Goal: Transaction & Acquisition: Purchase product/service

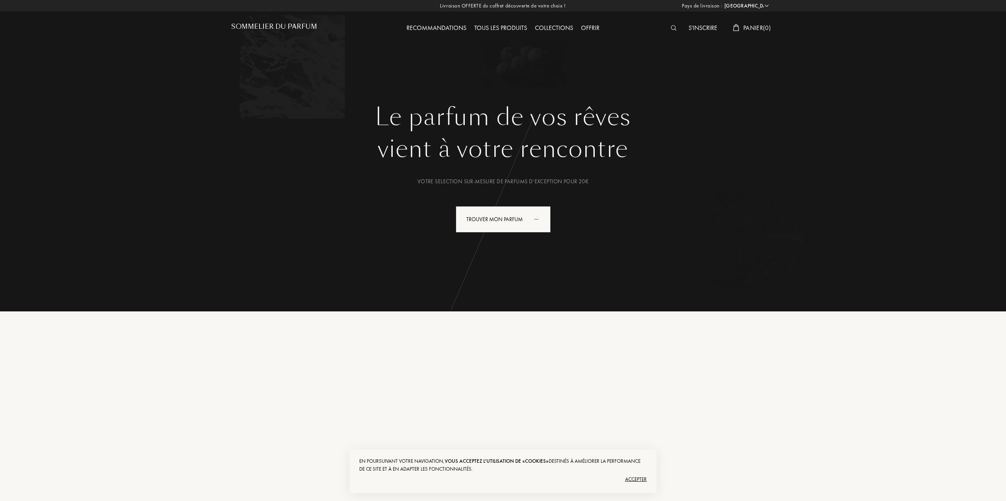
select select "FR"
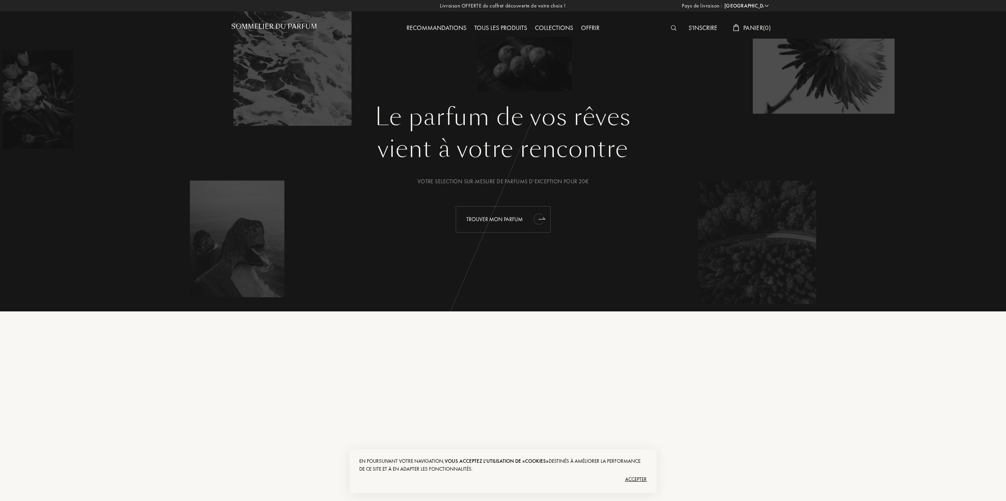
click at [495, 217] on div "Trouver mon parfum" at bounding box center [503, 219] width 95 height 26
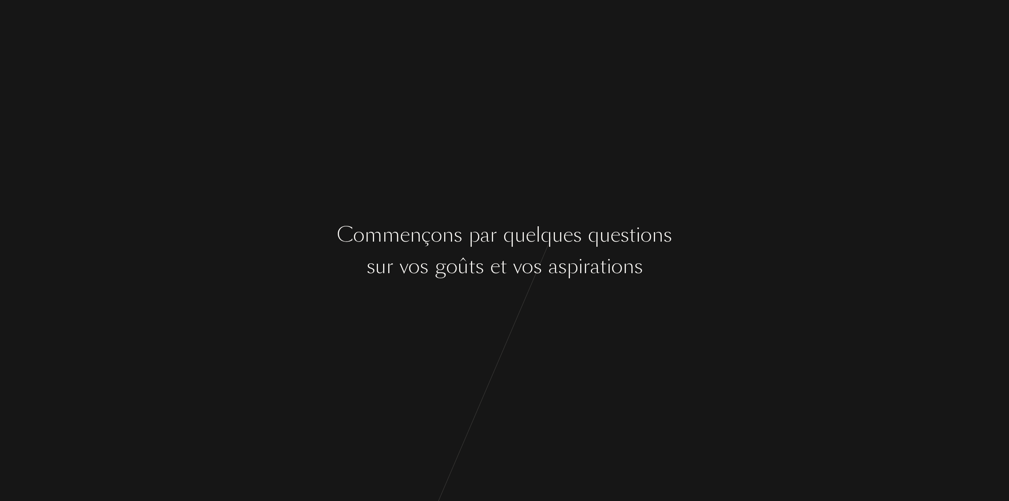
click at [495, 217] on div "C o m m e n ç o n s p a r q u e l q u e s q u e s t i o n s s u r v o s g o û t…" at bounding box center [504, 250] width 1009 height 501
click at [573, 295] on div "C o m m e n ç o n s p a r q u e l q u e s q u e s t i o n s s u r v o s g o û t…" at bounding box center [504, 250] width 1009 height 501
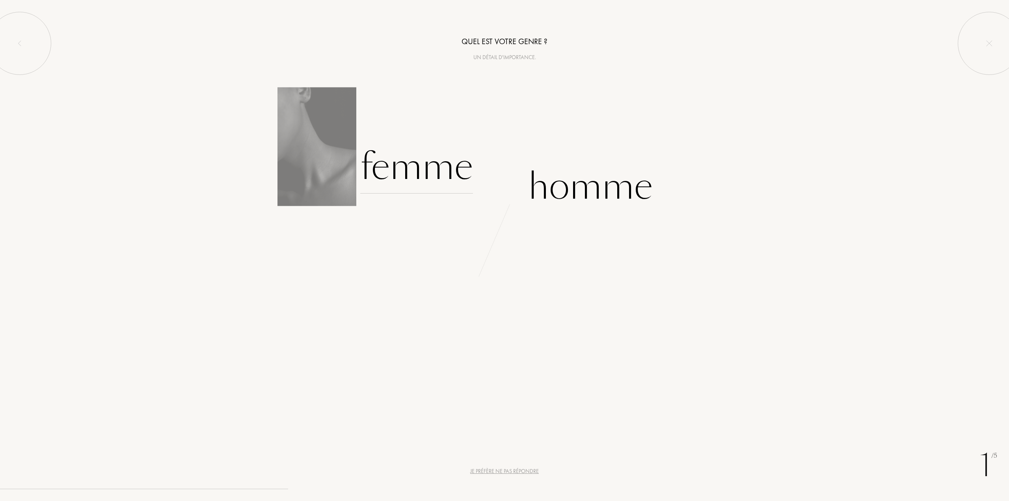
click at [446, 173] on div "Femme" at bounding box center [416, 166] width 113 height 53
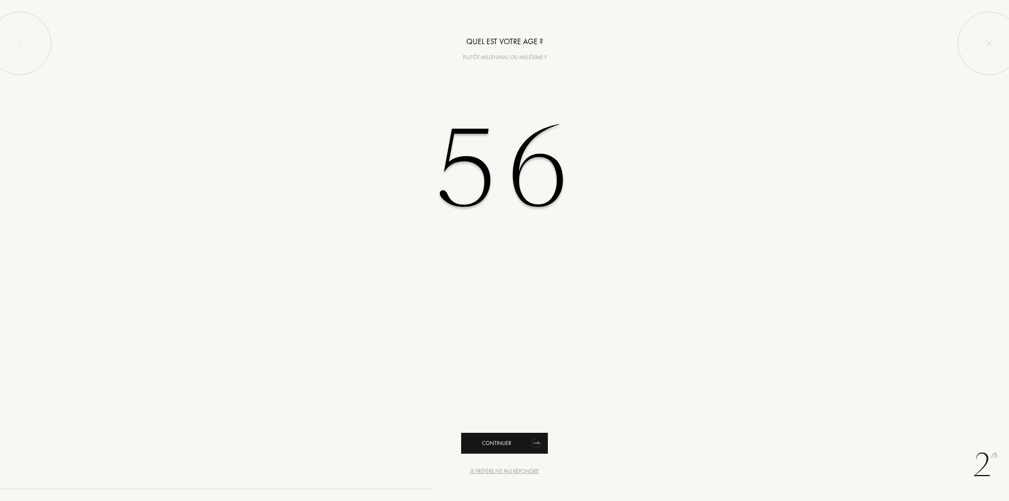
type input "56"
click at [502, 447] on div "Continuer" at bounding box center [504, 443] width 87 height 21
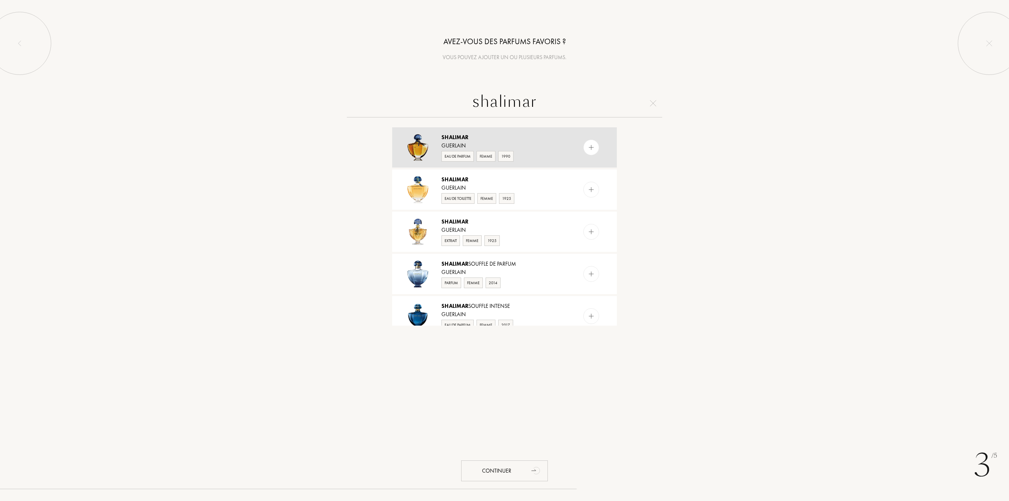
type input "shalimar"
click at [591, 146] on img at bounding box center [591, 147] width 7 height 7
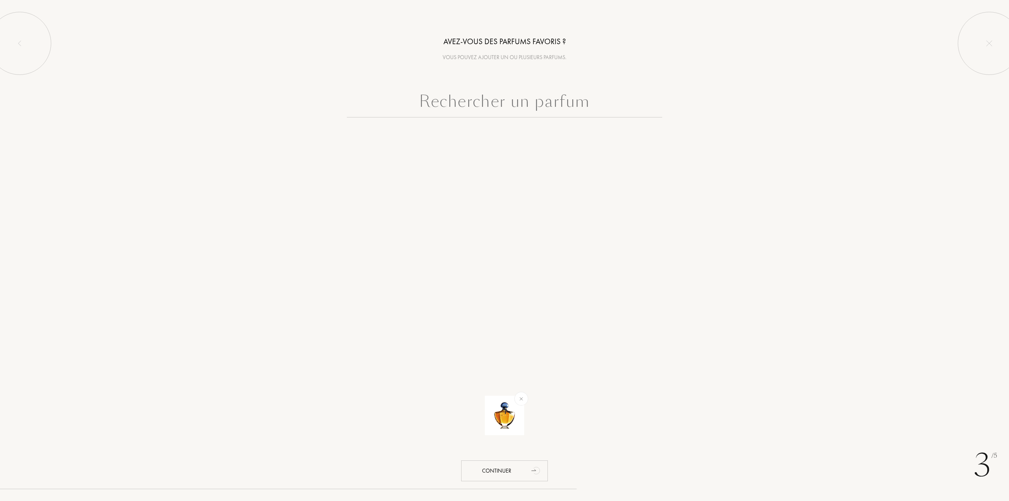
click at [482, 108] on input "text" at bounding box center [504, 103] width 315 height 28
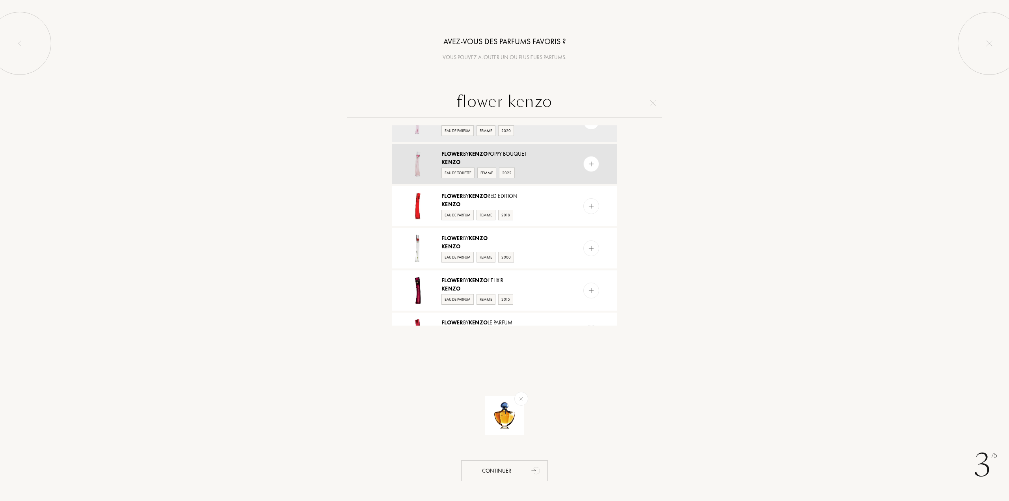
scroll to position [39, 0]
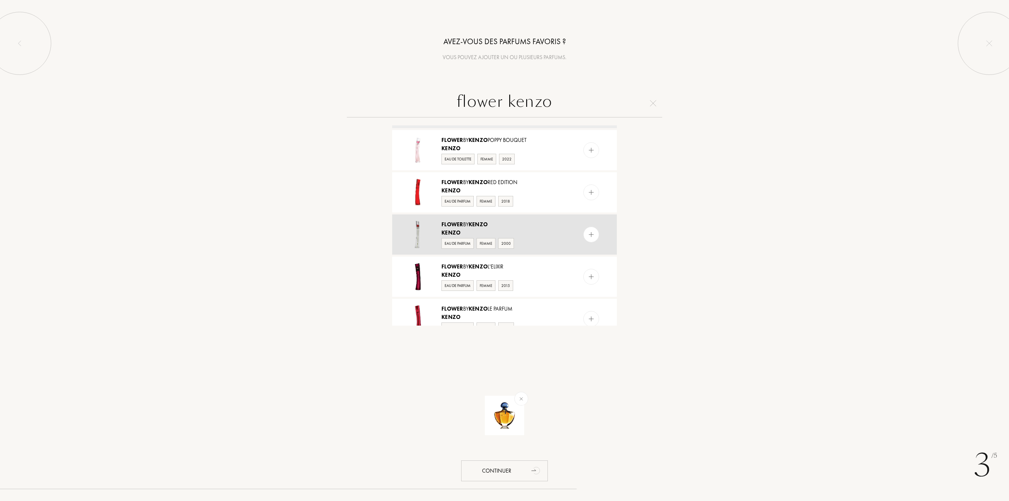
type input "flower kenzo"
click at [590, 232] on img at bounding box center [591, 234] width 7 height 7
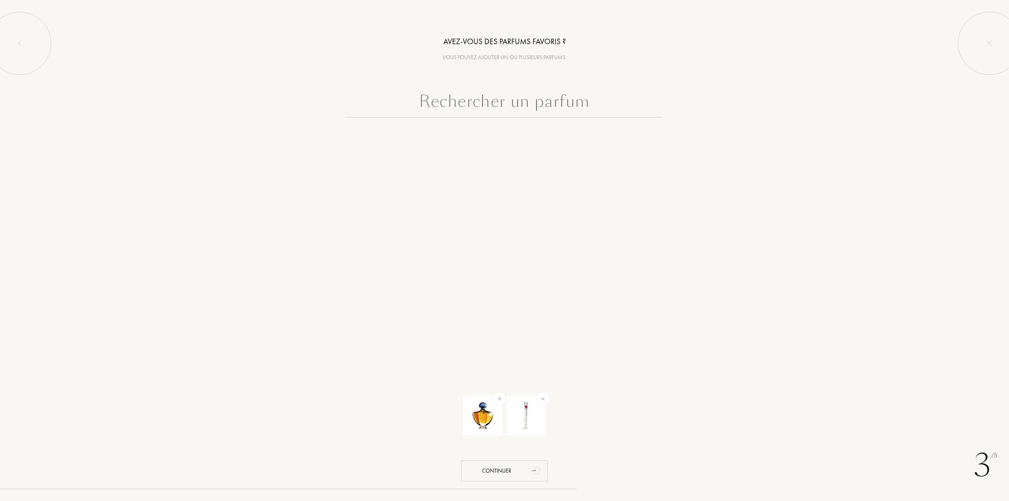
click at [494, 107] on input "text" at bounding box center [504, 103] width 315 height 28
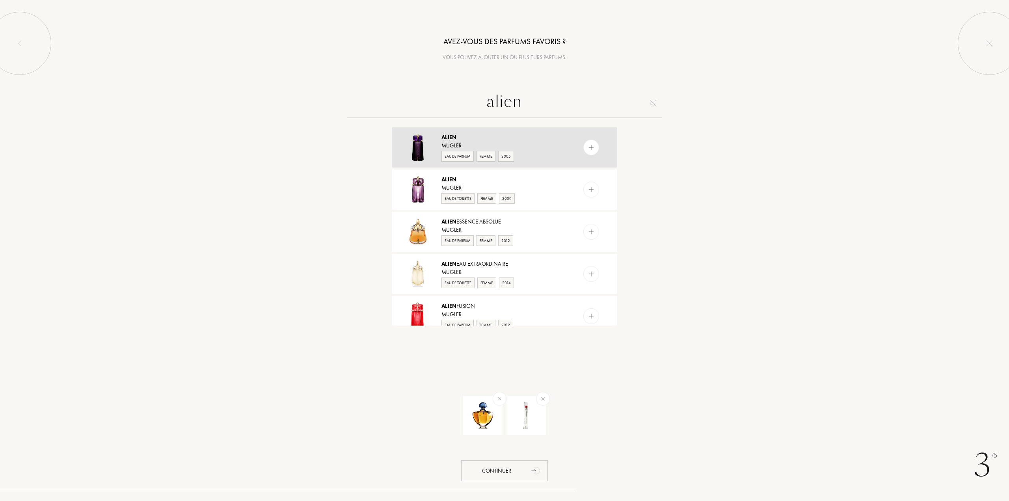
type input "alien"
click at [590, 147] on img at bounding box center [591, 147] width 7 height 7
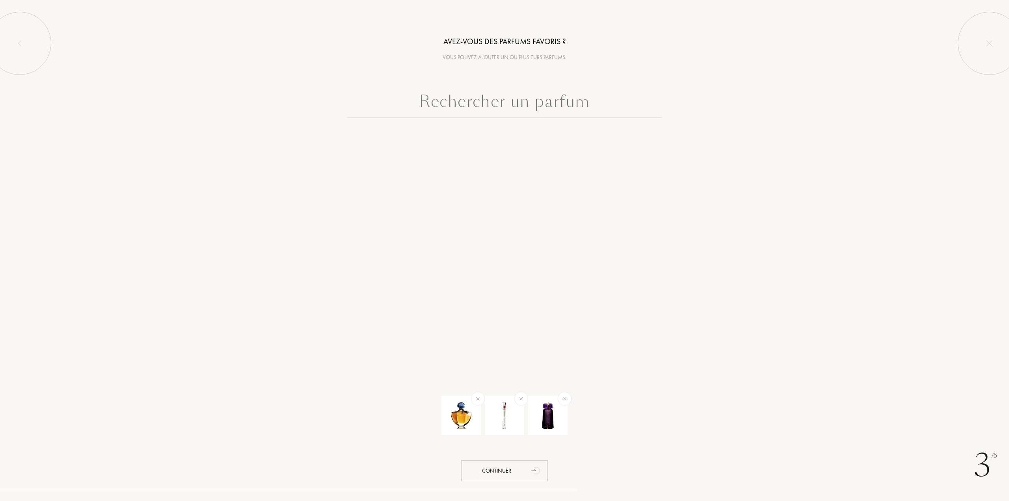
click at [493, 109] on input "text" at bounding box center [504, 103] width 315 height 28
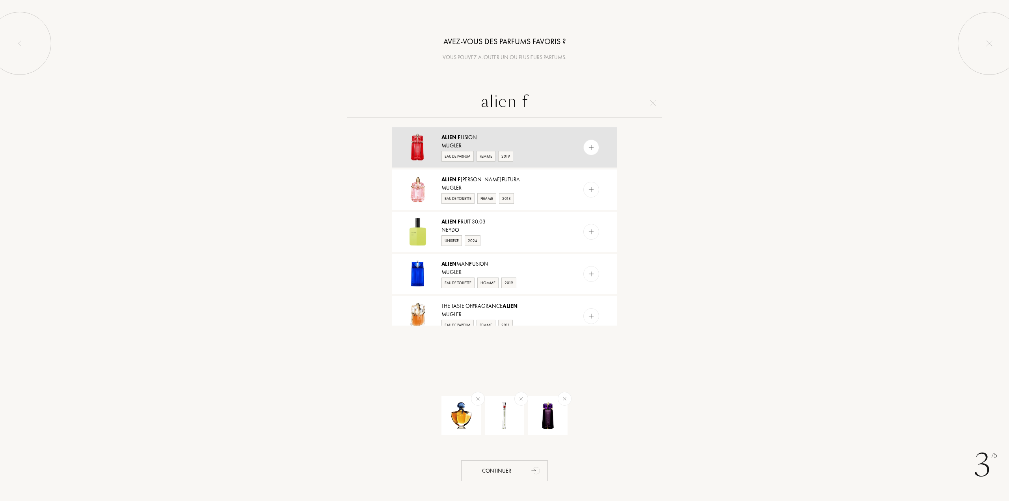
type input "alien f"
click at [593, 149] on img at bounding box center [591, 147] width 7 height 7
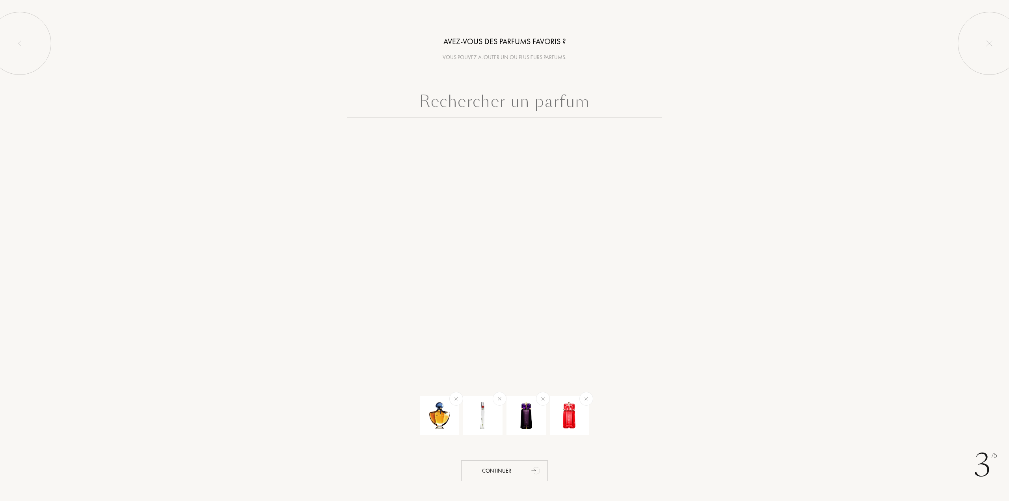
click at [522, 103] on input "text" at bounding box center [504, 103] width 315 height 28
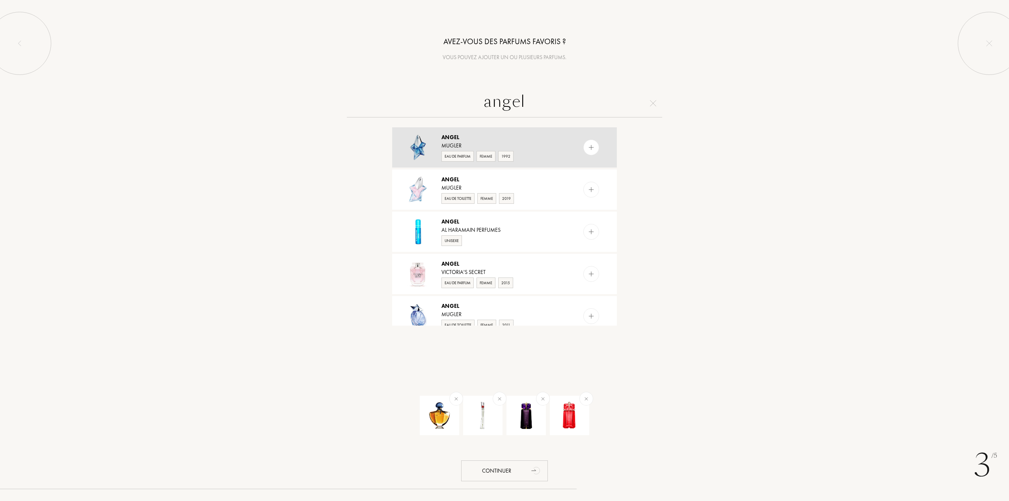
type input "angel"
click at [591, 149] on img at bounding box center [591, 147] width 7 height 7
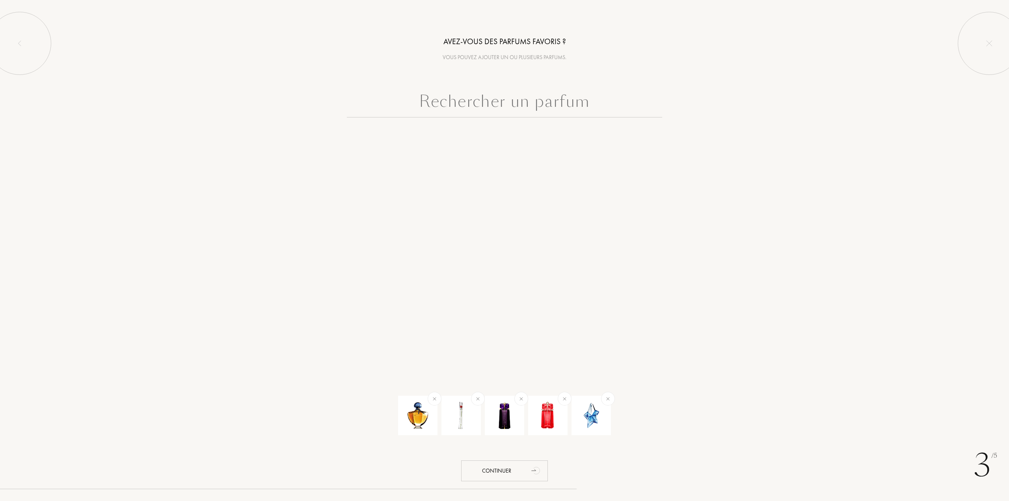
click at [511, 102] on input "text" at bounding box center [504, 103] width 315 height 28
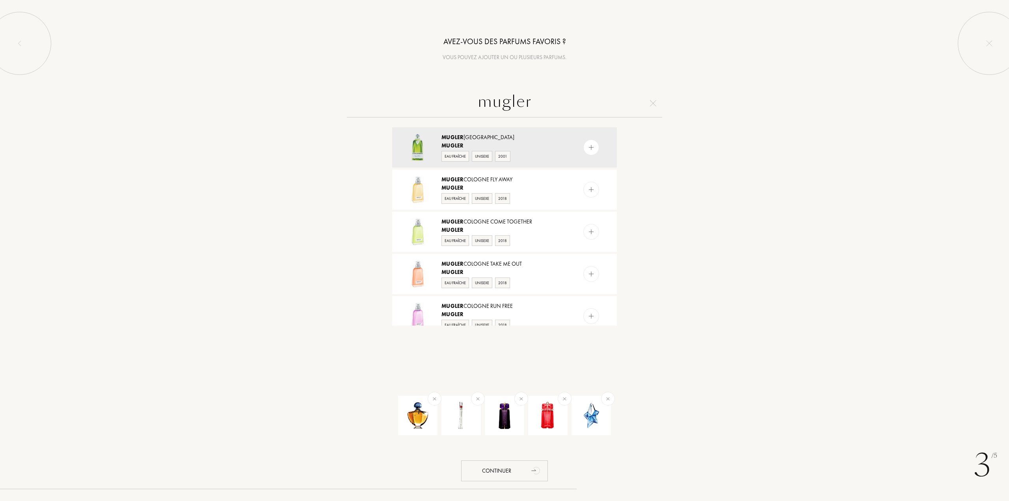
drag, startPoint x: 534, startPoint y: 101, endPoint x: 481, endPoint y: 100, distance: 52.8
click at [481, 100] on input "mugler" at bounding box center [504, 103] width 315 height 28
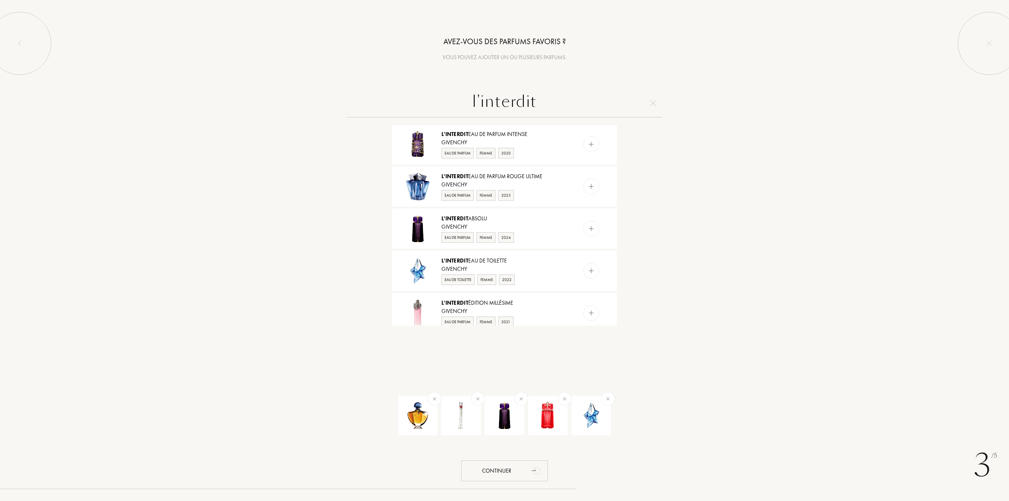
scroll to position [355, 0]
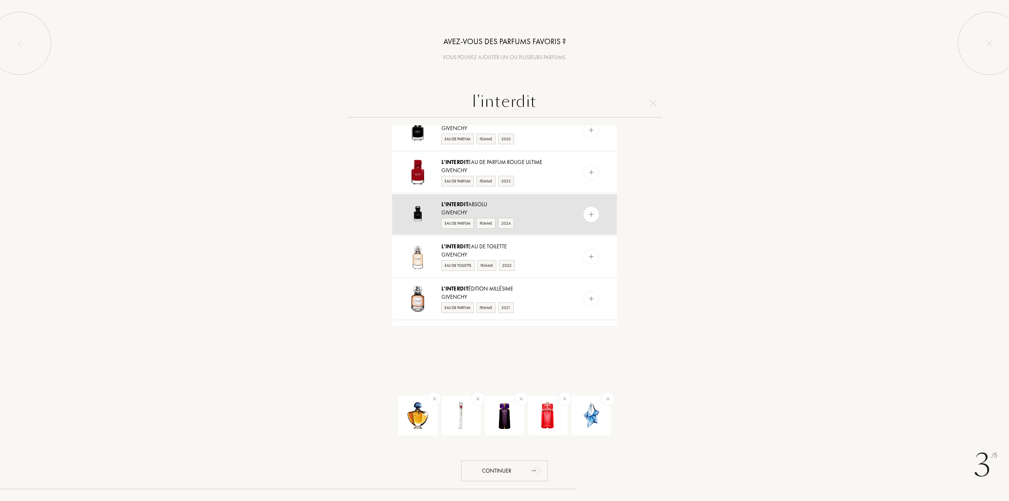
type input "l'interdit"
click at [593, 211] on img at bounding box center [591, 214] width 7 height 7
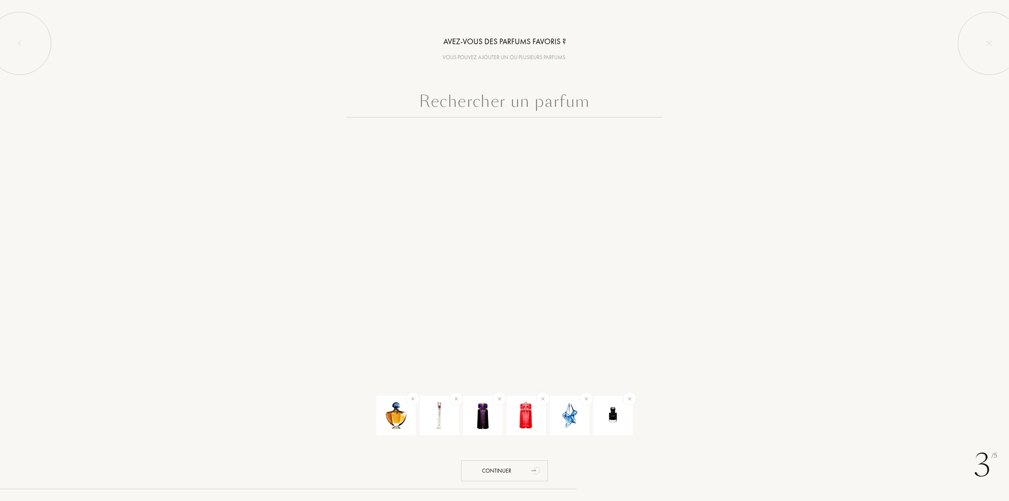
click at [523, 101] on input "text" at bounding box center [504, 103] width 315 height 28
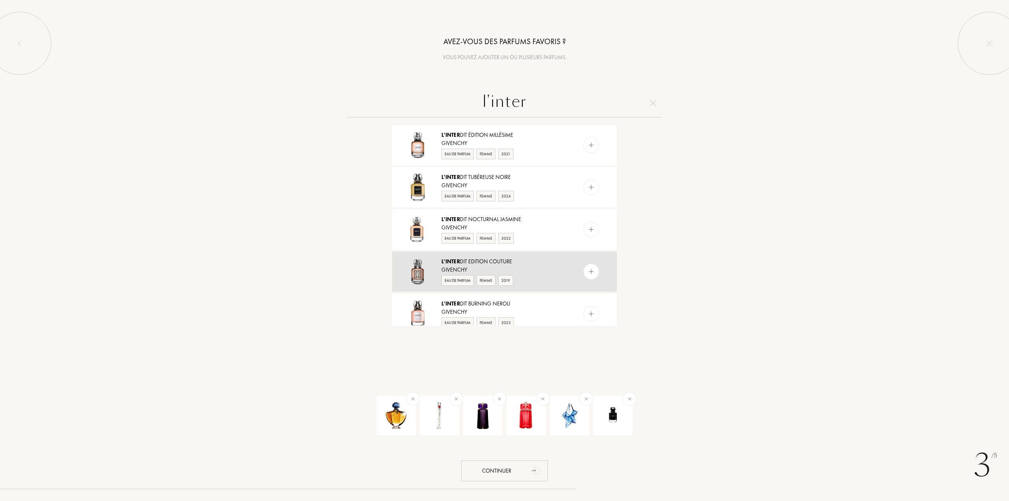
scroll to position [288, 0]
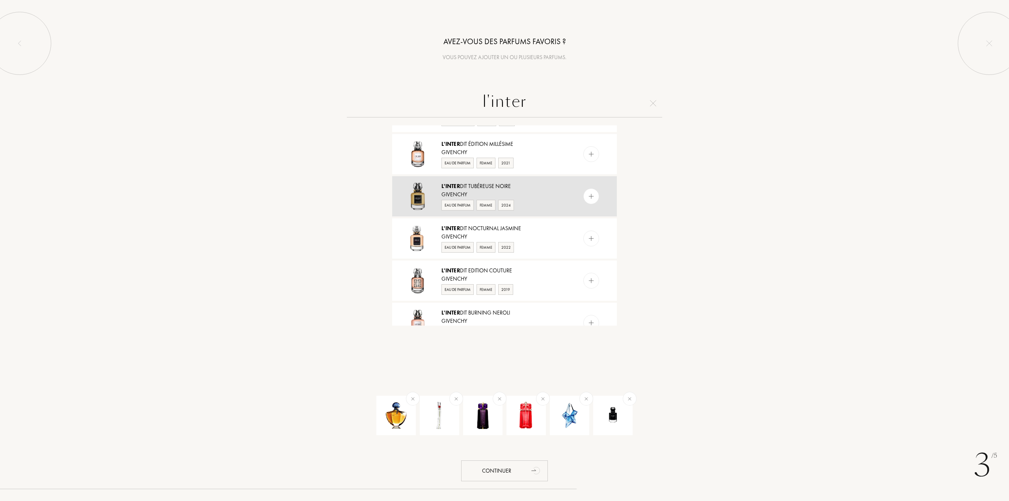
type input "l'inter"
click at [588, 194] on img at bounding box center [591, 196] width 7 height 7
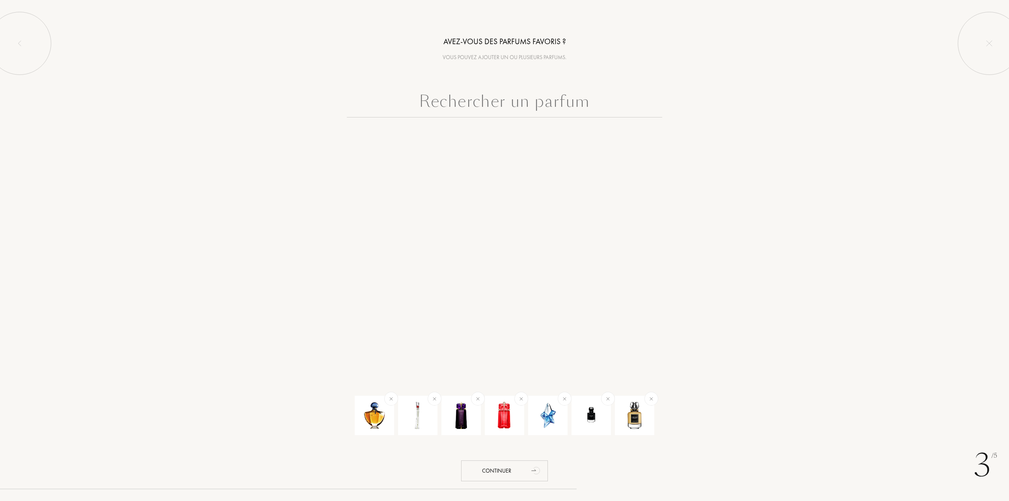
click at [508, 102] on input "text" at bounding box center [504, 103] width 315 height 28
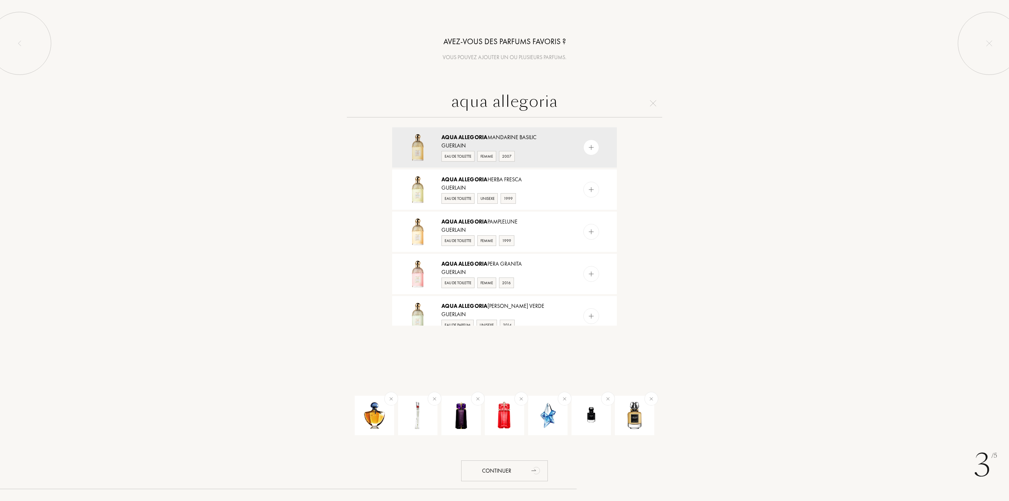
click at [559, 107] on input "aqua allegoria" at bounding box center [504, 103] width 315 height 28
drag, startPoint x: 554, startPoint y: 102, endPoint x: 451, endPoint y: 106, distance: 103.3
click at [451, 106] on input "aqua allegoria" at bounding box center [504, 103] width 315 height 28
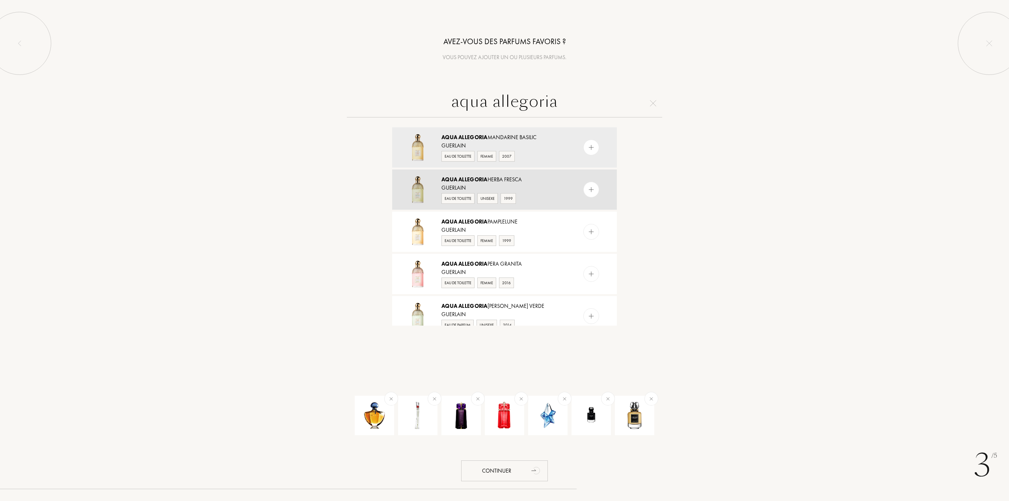
type input "aqua allegoria"
click at [590, 188] on img at bounding box center [591, 189] width 7 height 7
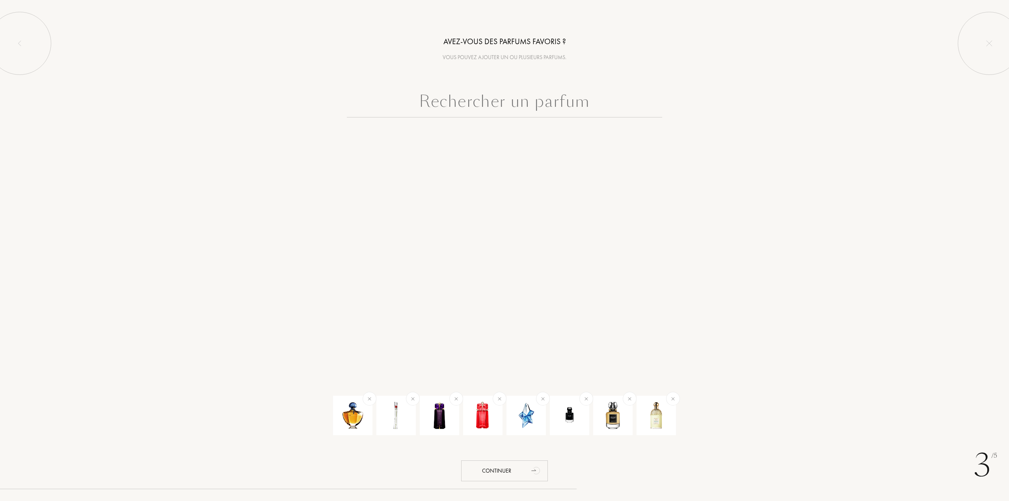
paste input "aqua allegoria"
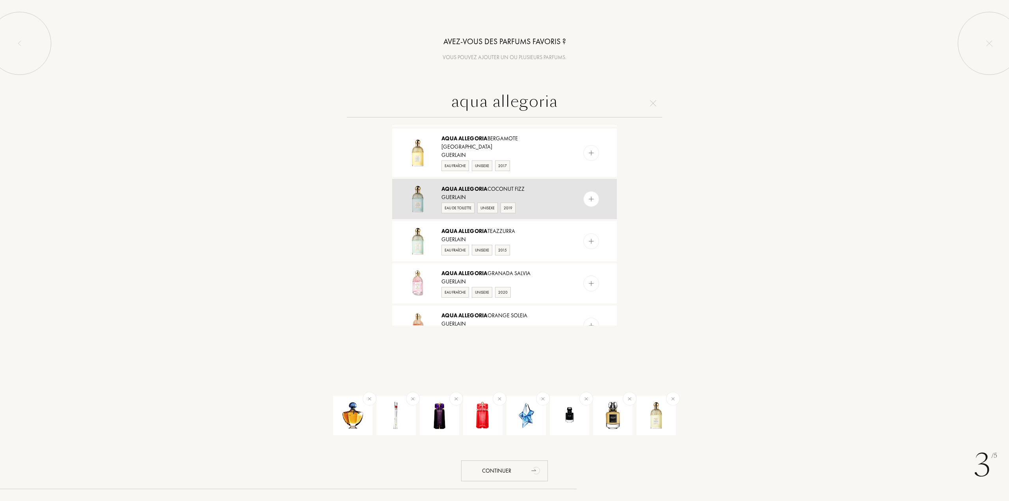
scroll to position [170, 0]
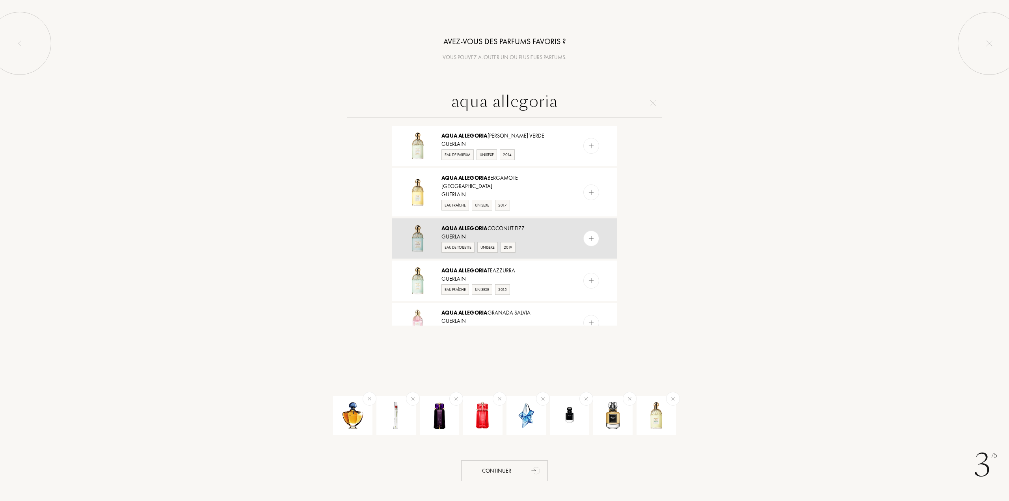
type input "aqua allegoria"
click at [591, 235] on img at bounding box center [591, 238] width 7 height 7
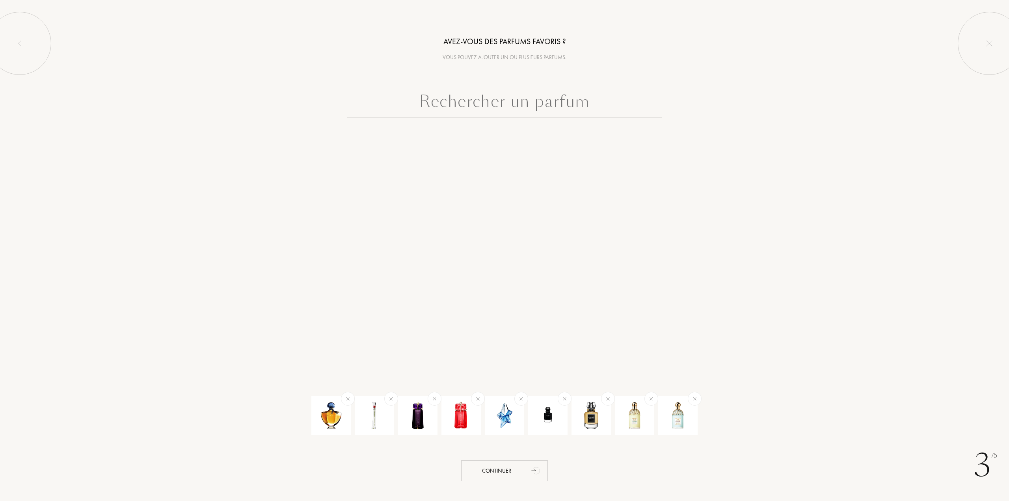
paste input "aqua allegoria"
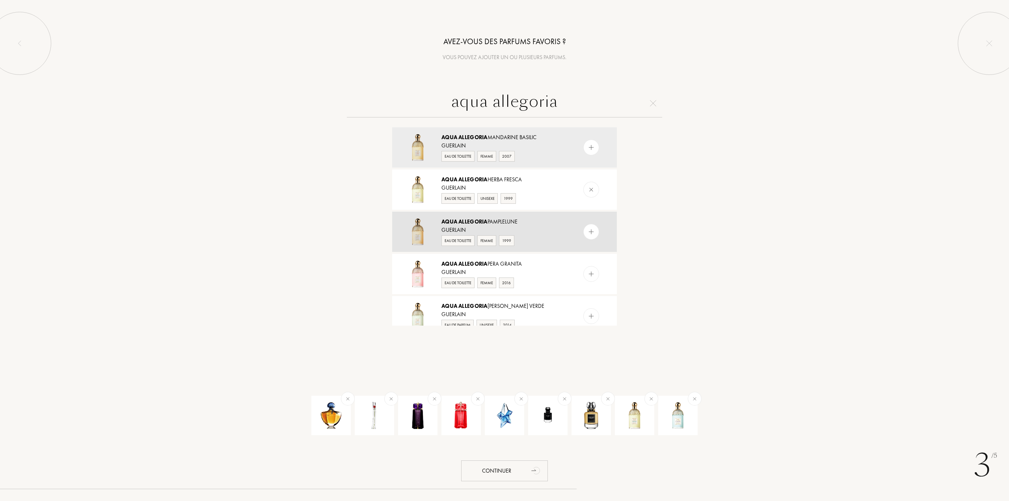
type input "aqua allegoria"
click at [590, 231] on img at bounding box center [591, 231] width 7 height 7
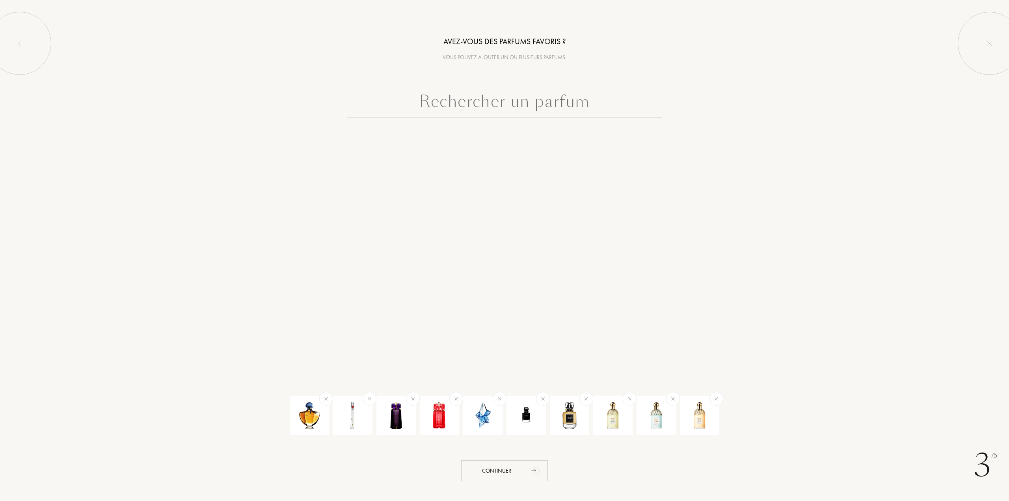
click at [504, 106] on input "text" at bounding box center [504, 103] width 315 height 28
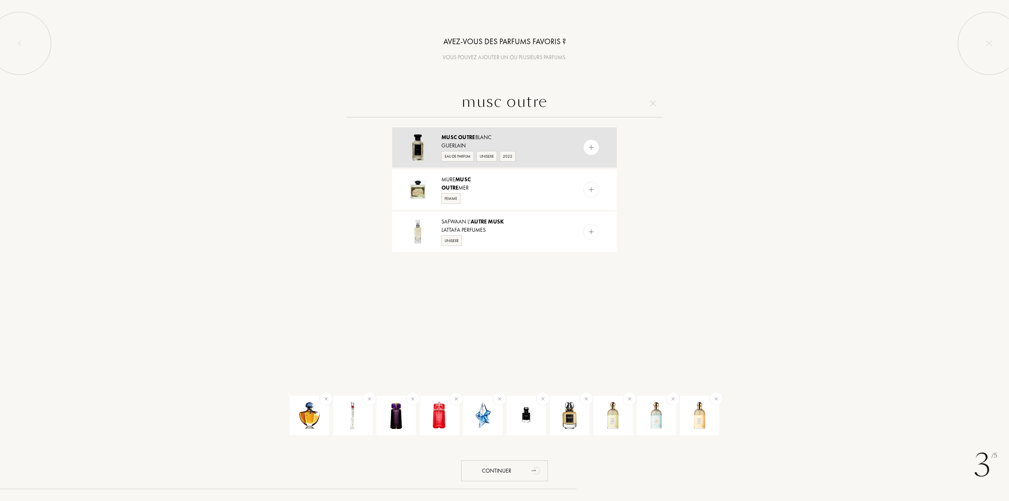
type input "musc outre"
click at [590, 147] on img at bounding box center [591, 147] width 7 height 7
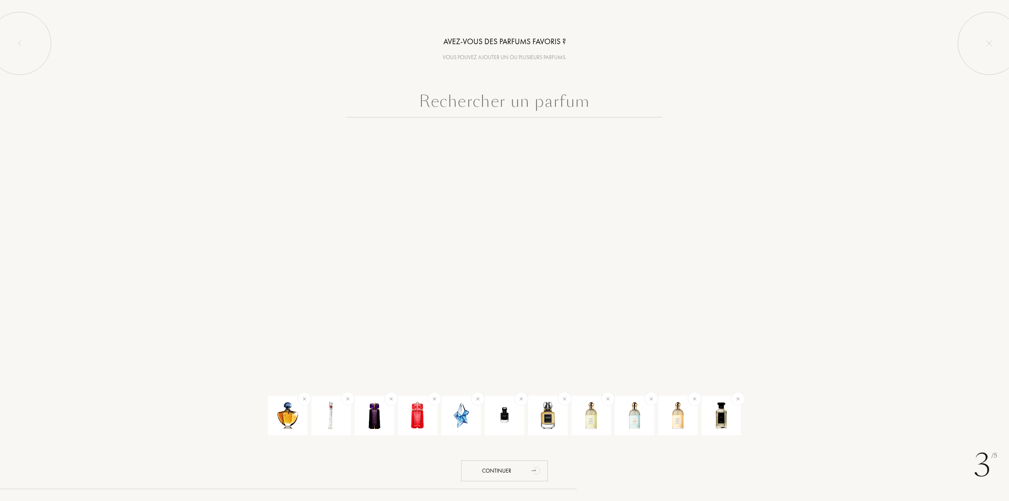
click at [505, 106] on input "text" at bounding box center [504, 103] width 315 height 28
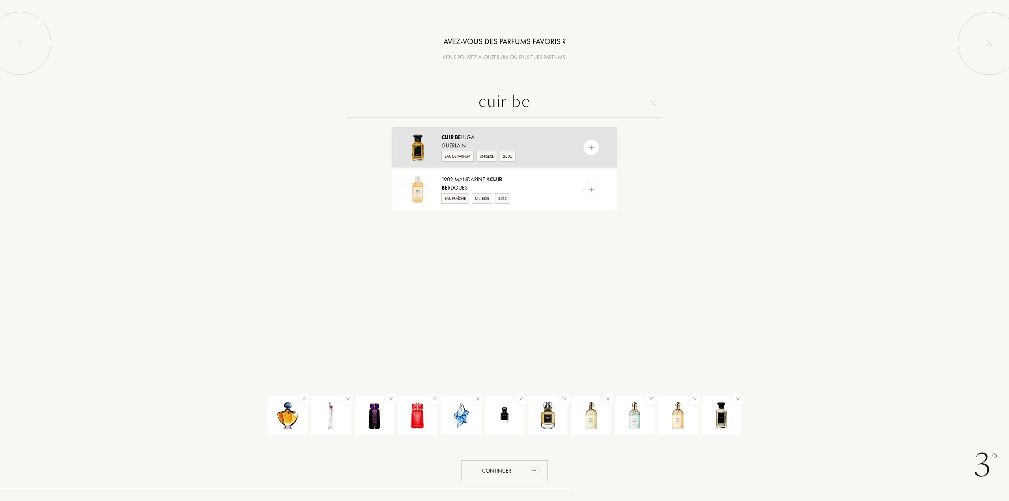
type input "cuir be"
click at [589, 147] on img at bounding box center [591, 147] width 7 height 7
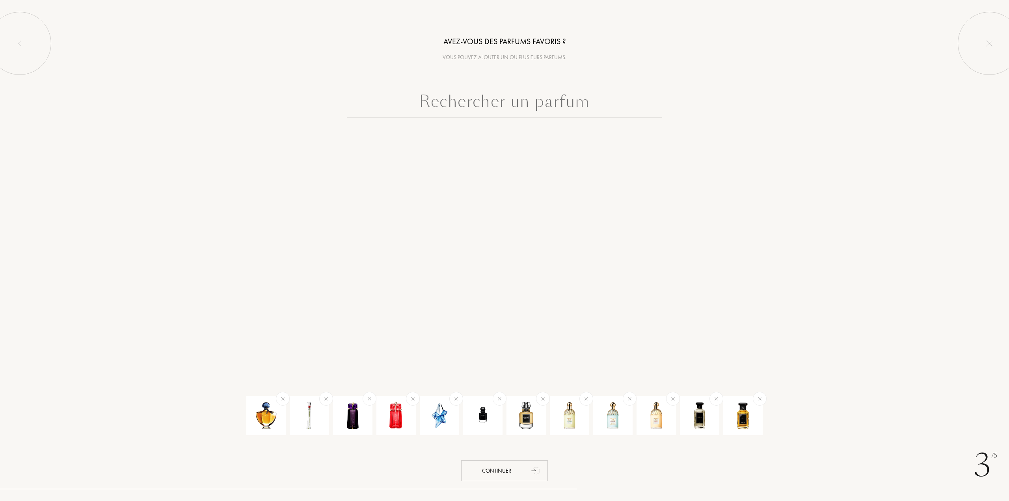
click at [511, 105] on input "text" at bounding box center [504, 103] width 315 height 28
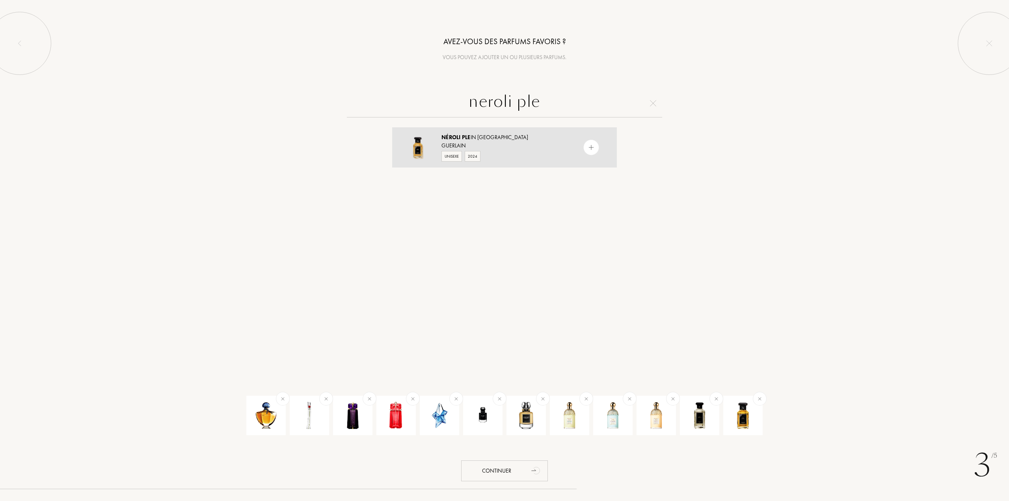
type input "neroli ple"
click at [590, 149] on img at bounding box center [591, 147] width 7 height 7
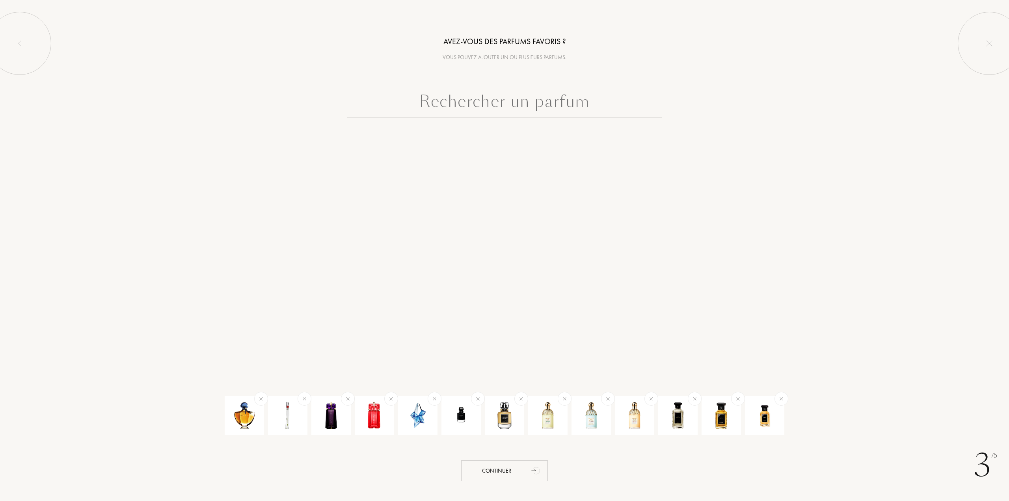
click at [511, 102] on input "text" at bounding box center [504, 103] width 315 height 28
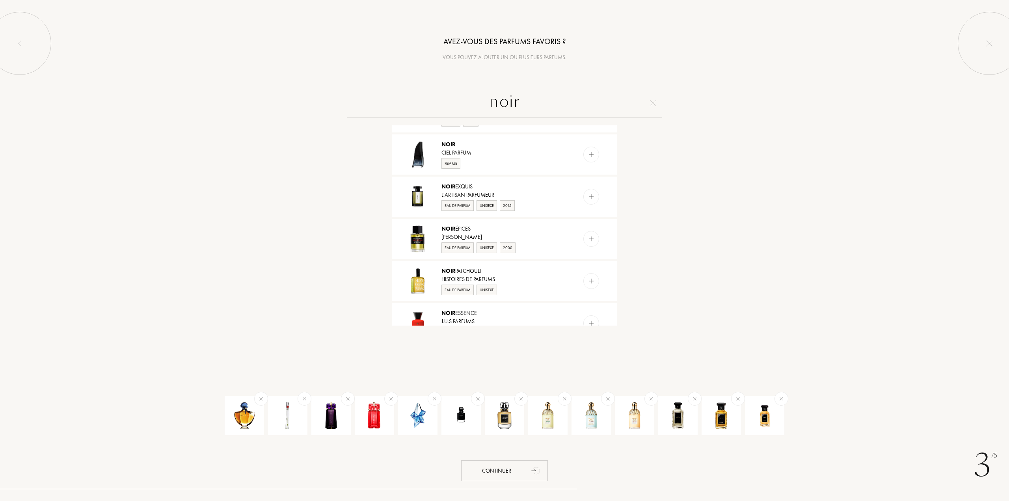
scroll to position [512, 0]
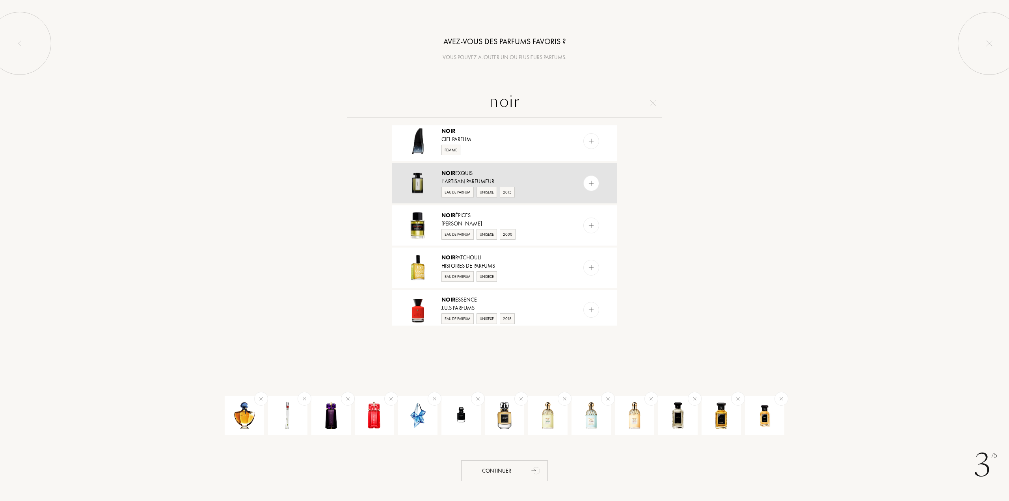
type input "noir"
click at [589, 182] on img at bounding box center [591, 183] width 7 height 7
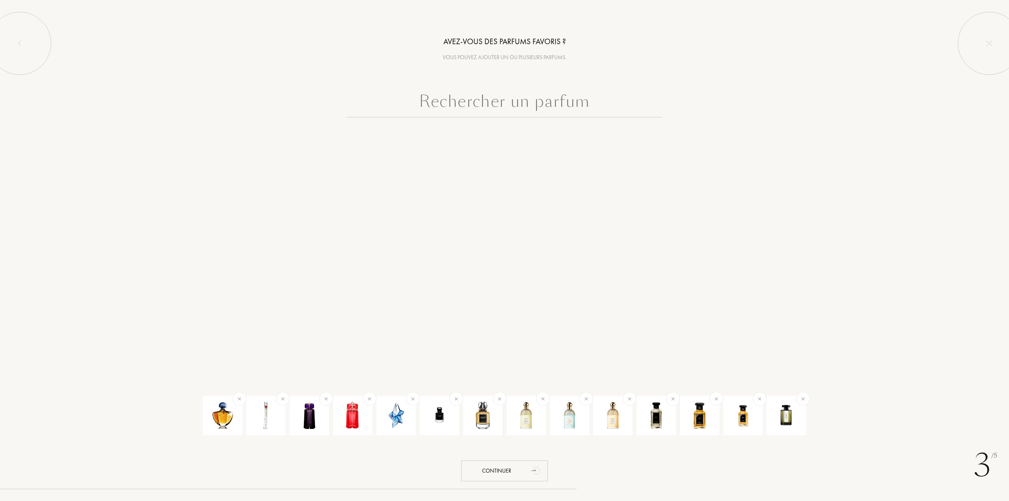
click at [483, 108] on input "text" at bounding box center [504, 103] width 315 height 28
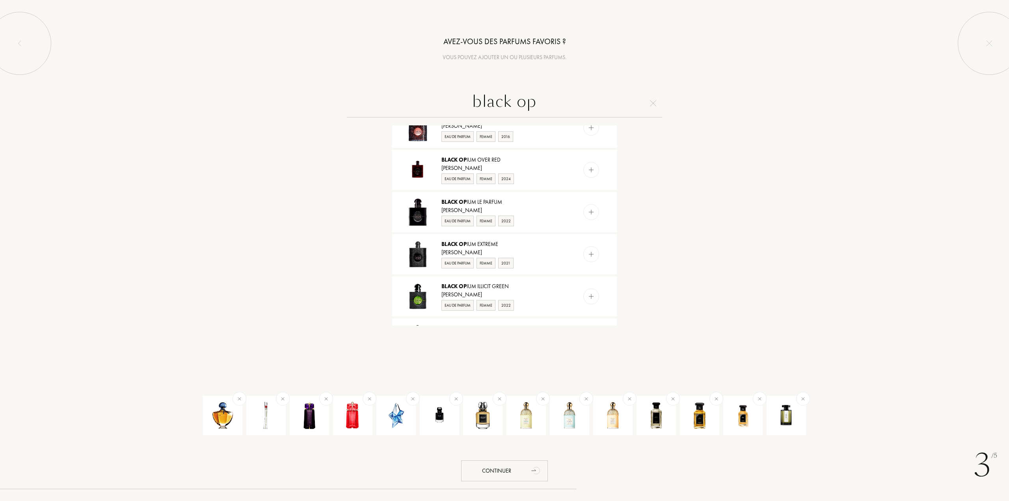
scroll to position [276, 0]
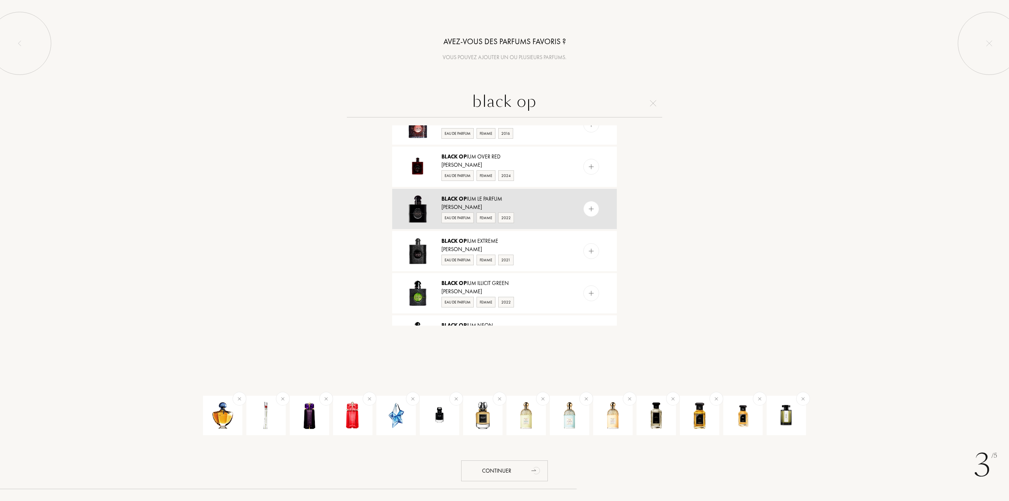
type input "black op"
click at [589, 210] on img at bounding box center [591, 208] width 7 height 7
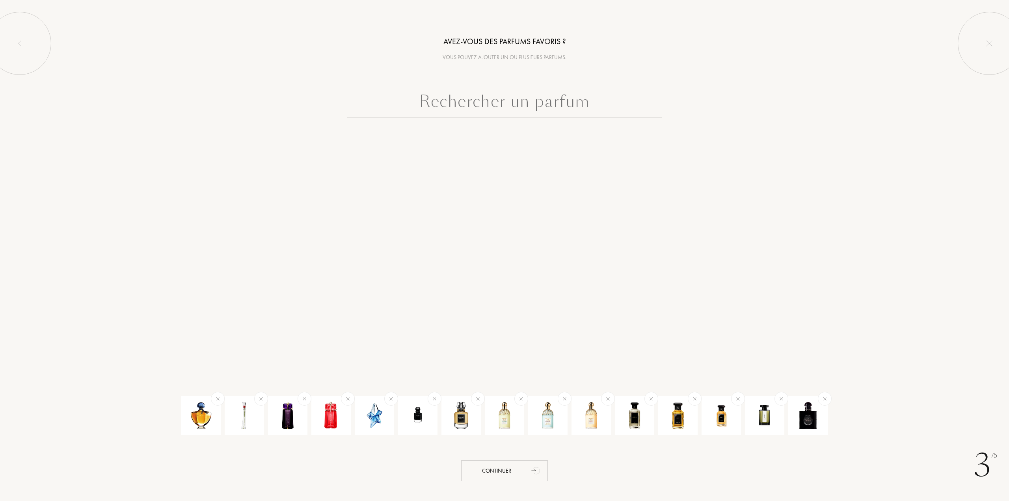
scroll to position [0, 0]
click at [506, 471] on div "Continuer" at bounding box center [504, 470] width 87 height 21
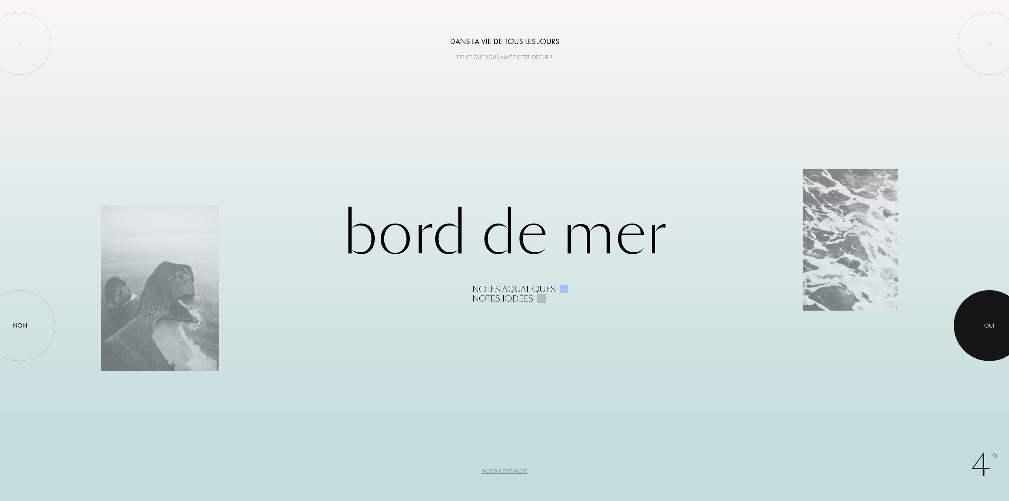
click at [989, 327] on div "Oui" at bounding box center [989, 325] width 10 height 9
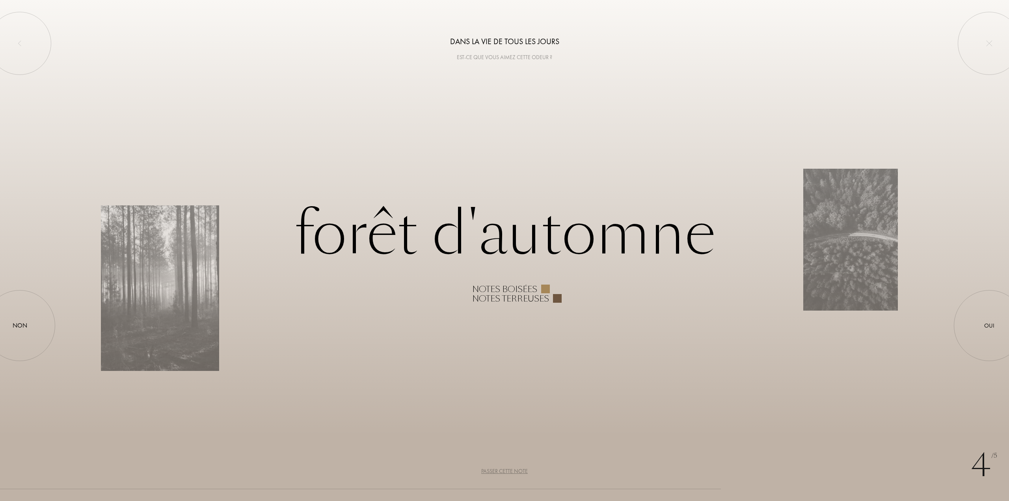
click at [510, 471] on div "Passer cette note" at bounding box center [504, 471] width 46 height 8
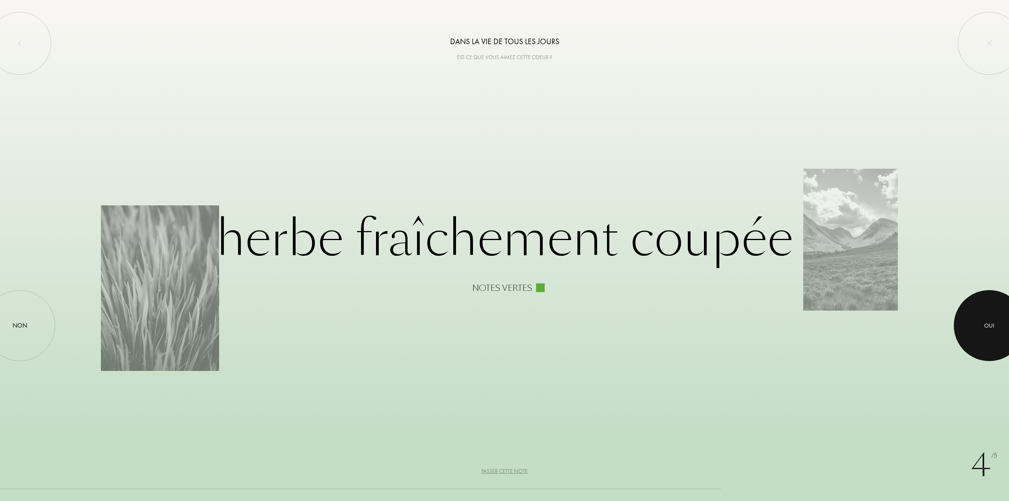
click at [976, 338] on div at bounding box center [989, 325] width 71 height 71
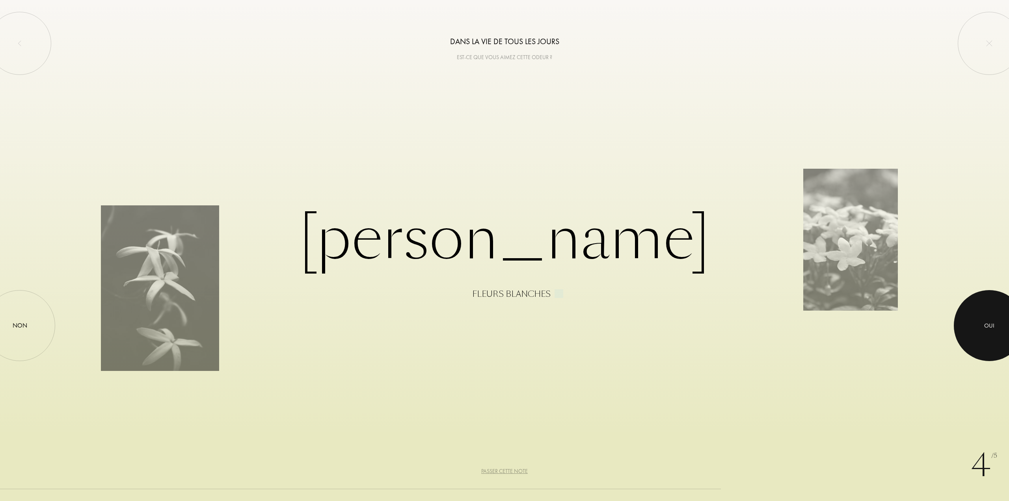
click at [981, 329] on div at bounding box center [989, 325] width 71 height 71
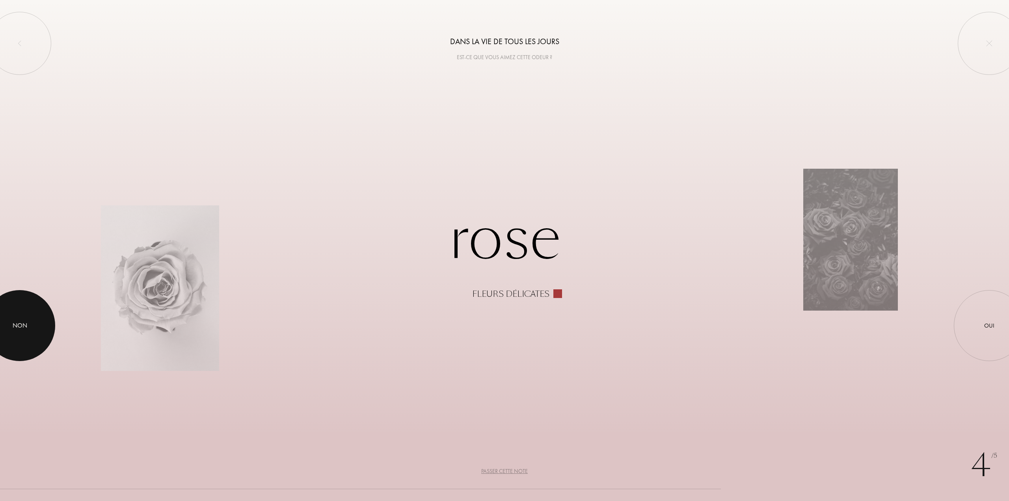
click at [23, 327] on div "Non" at bounding box center [20, 325] width 15 height 9
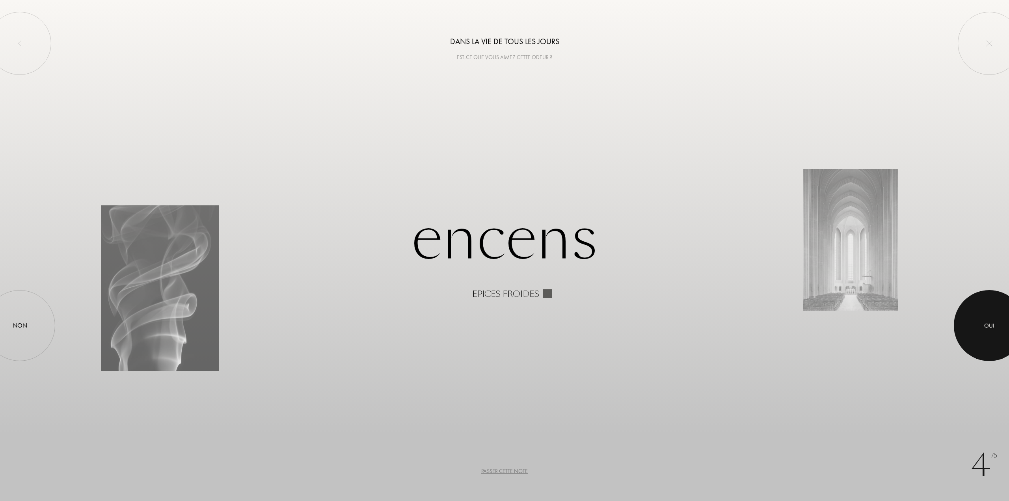
click at [988, 324] on div "Oui" at bounding box center [989, 325] width 10 height 9
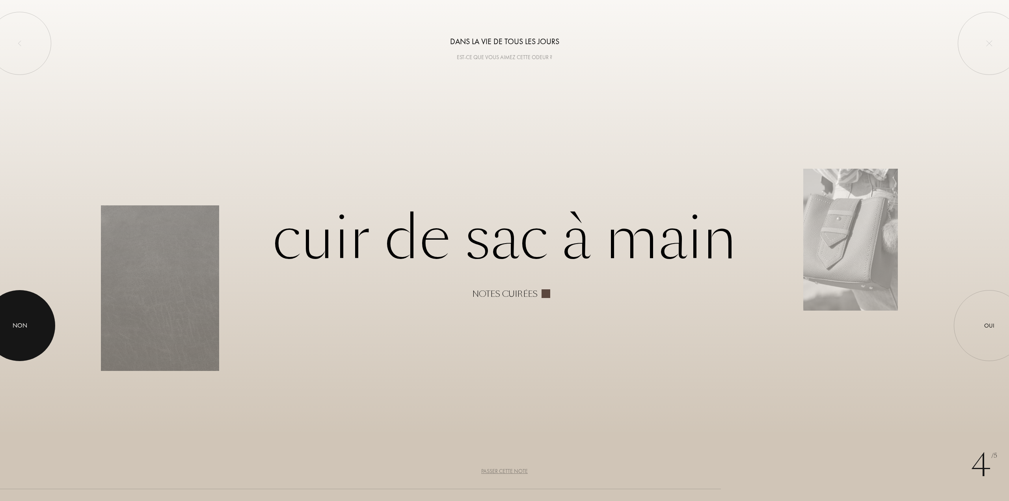
click at [48, 315] on div at bounding box center [19, 325] width 71 height 71
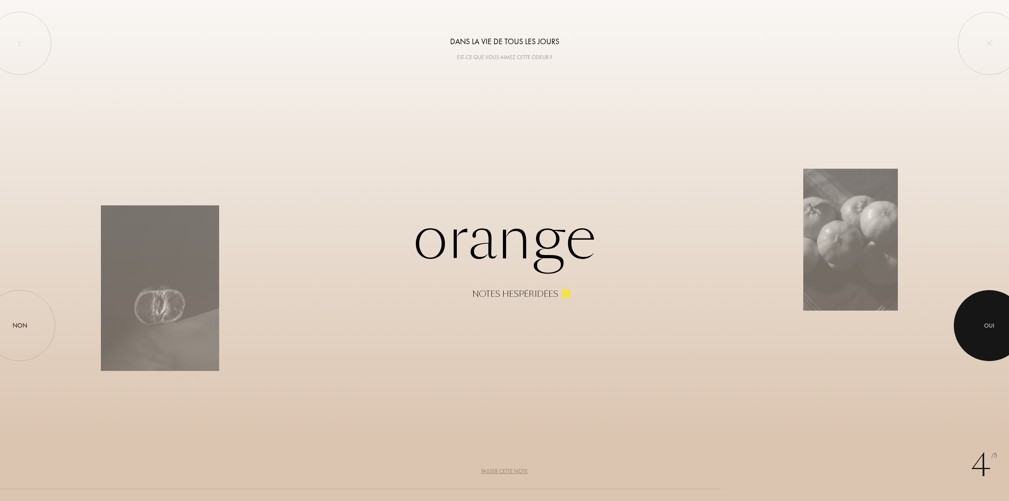
click at [996, 333] on div at bounding box center [989, 325] width 71 height 71
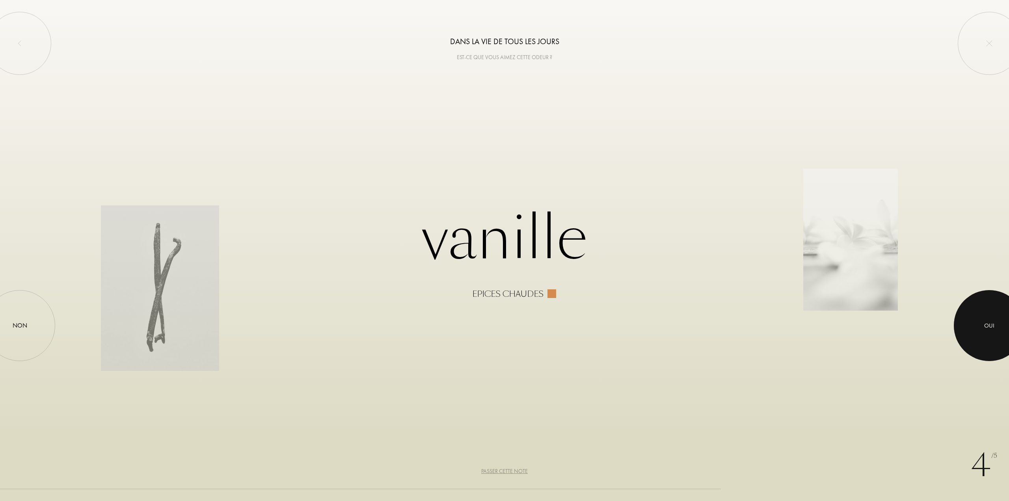
click at [990, 328] on div "Oui" at bounding box center [989, 325] width 10 height 9
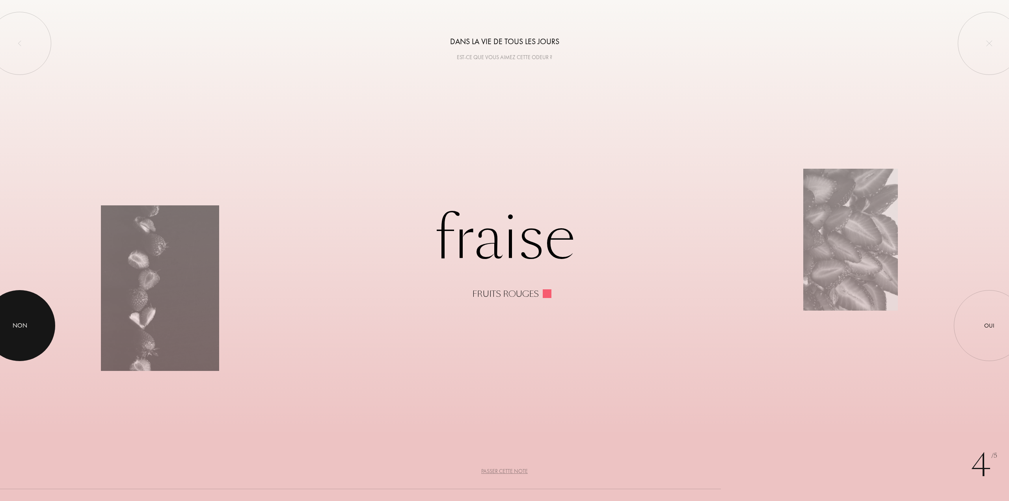
click at [28, 322] on div at bounding box center [19, 325] width 71 height 71
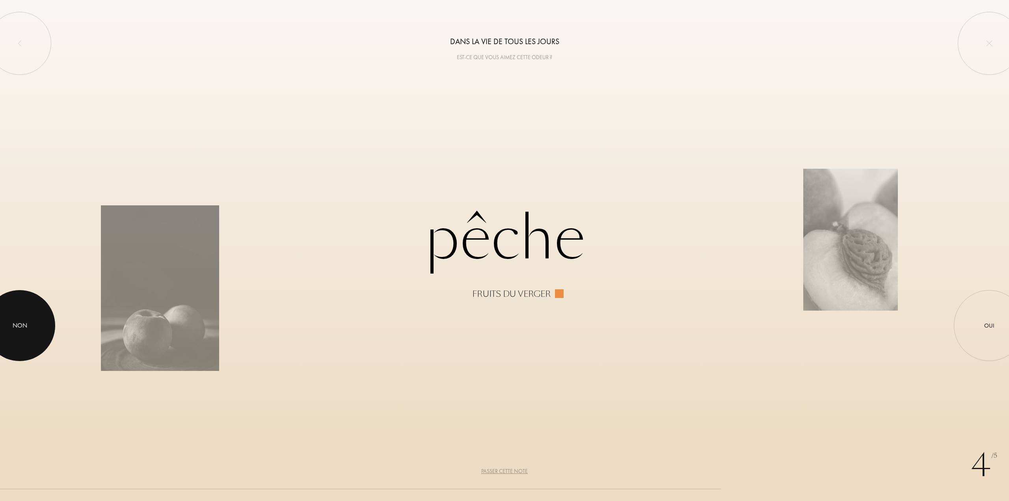
click at [28, 322] on div at bounding box center [19, 325] width 71 height 71
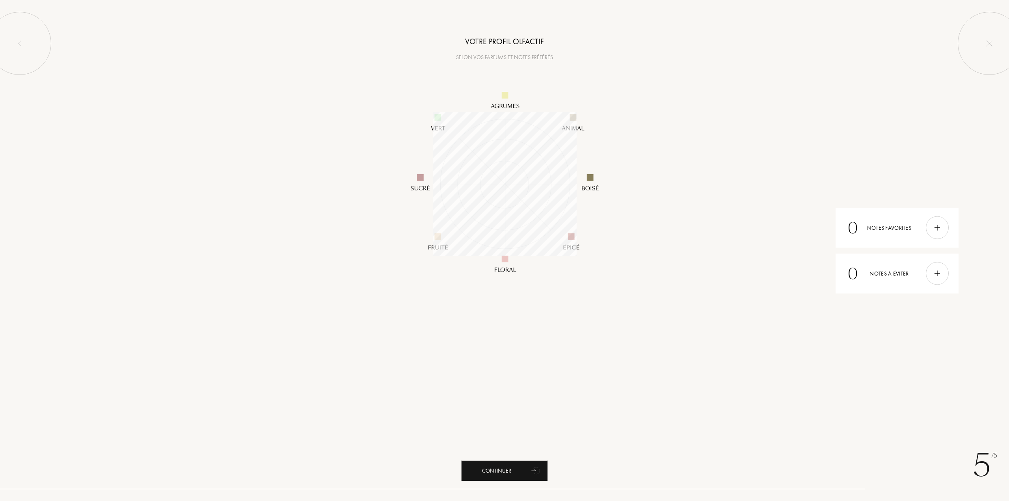
scroll to position [144, 144]
click at [935, 273] on img at bounding box center [937, 273] width 9 height 9
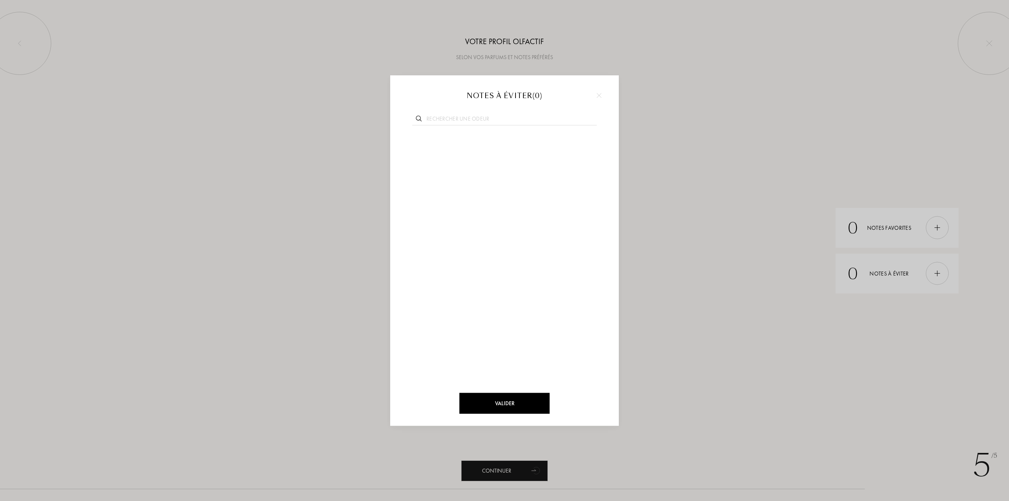
click at [595, 94] on div at bounding box center [599, 95] width 12 height 12
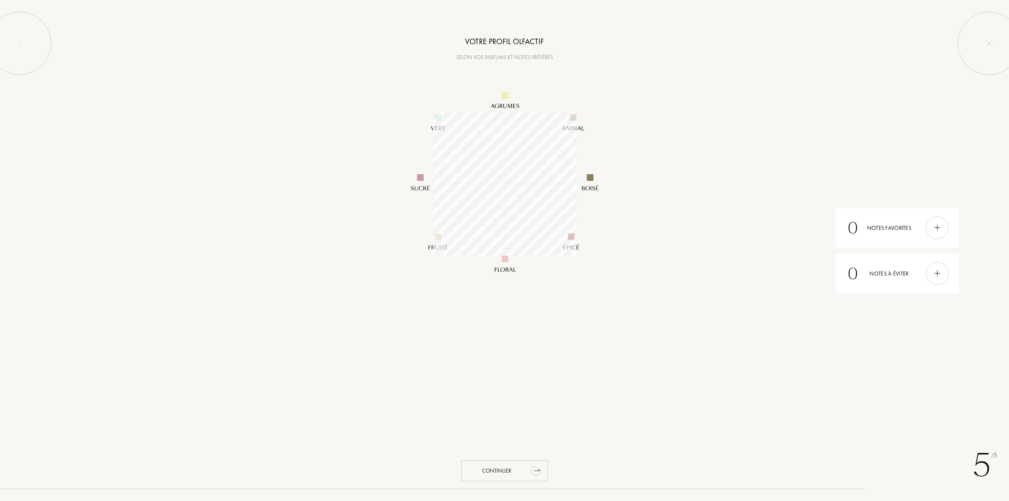
click at [532, 471] on icon "animation" at bounding box center [535, 471] width 13 height 13
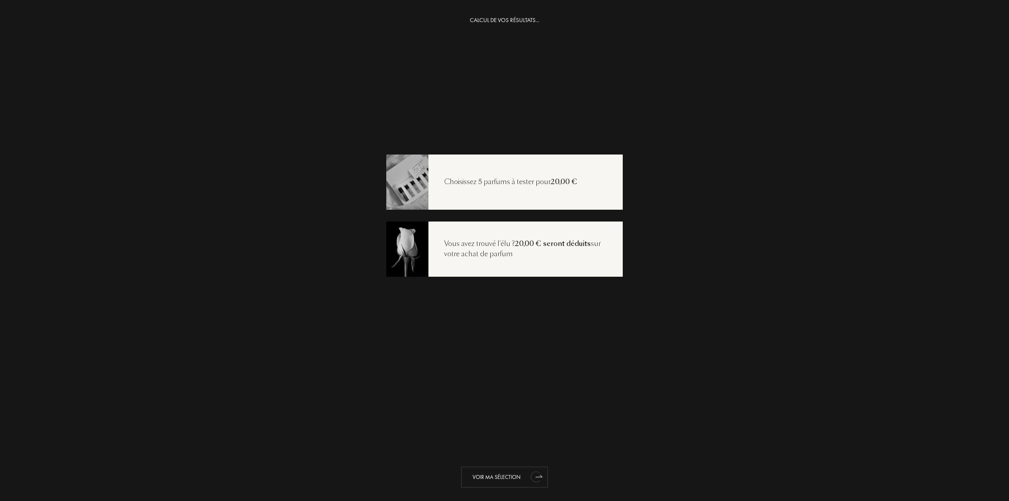
click at [525, 473] on div "Voir ma sélection" at bounding box center [504, 477] width 87 height 21
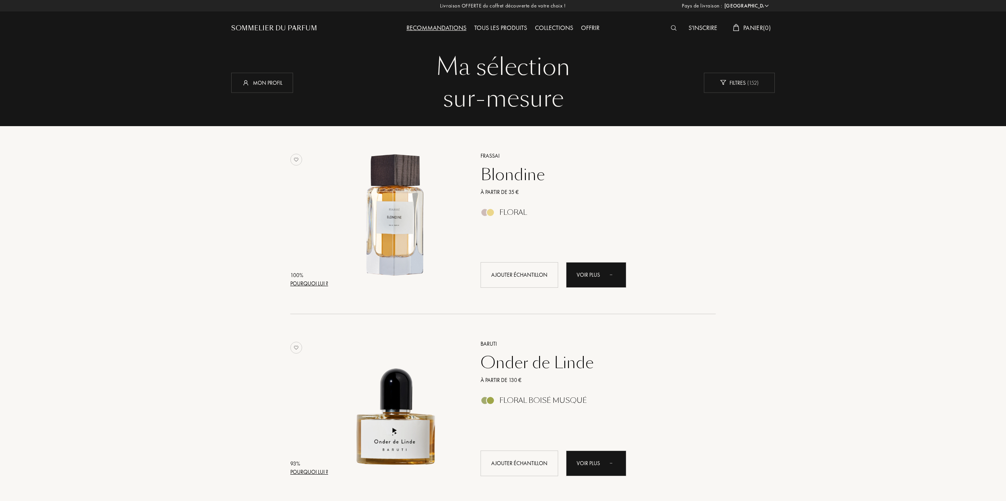
select select "FR"
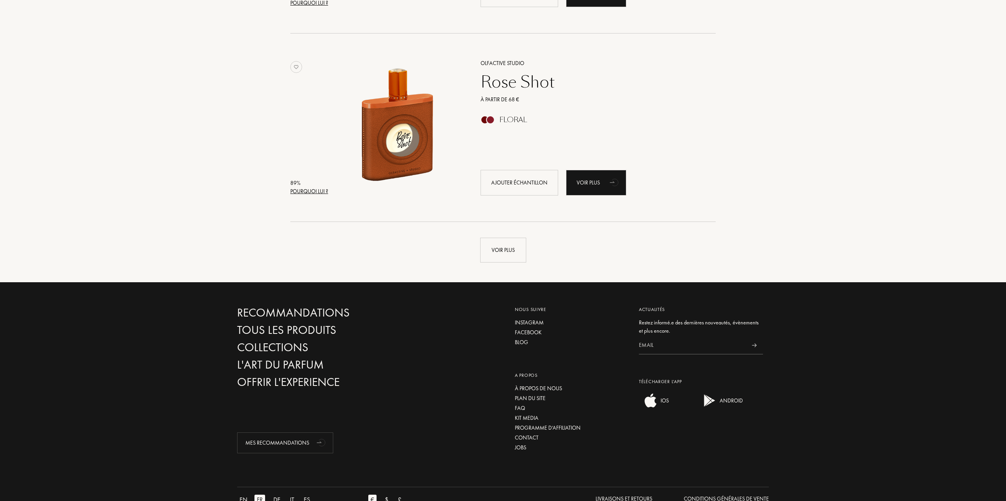
scroll to position [1810, 0]
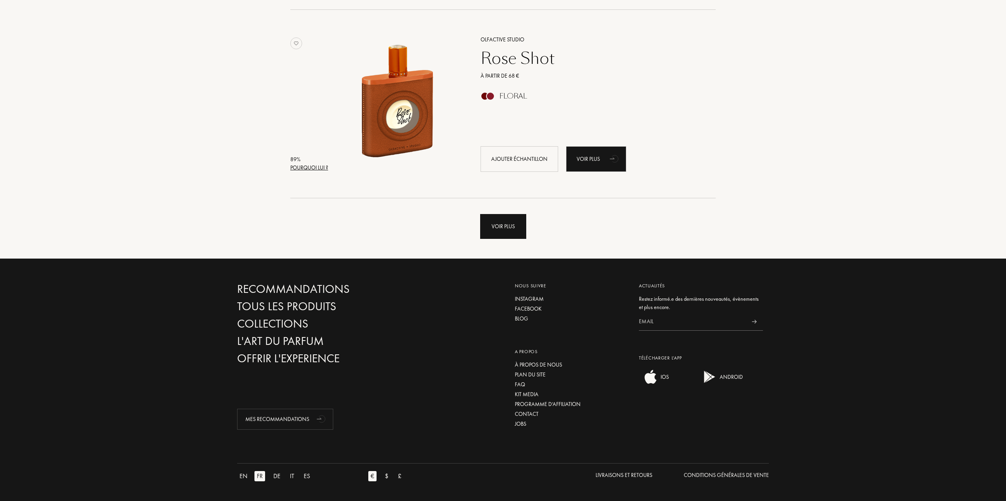
click at [507, 225] on div "Voir plus" at bounding box center [503, 226] width 46 height 25
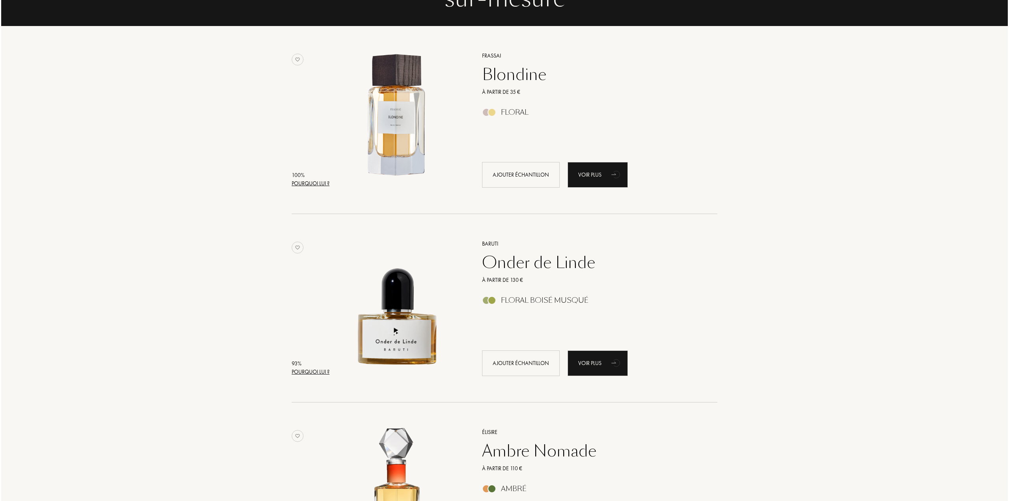
scroll to position [0, 0]
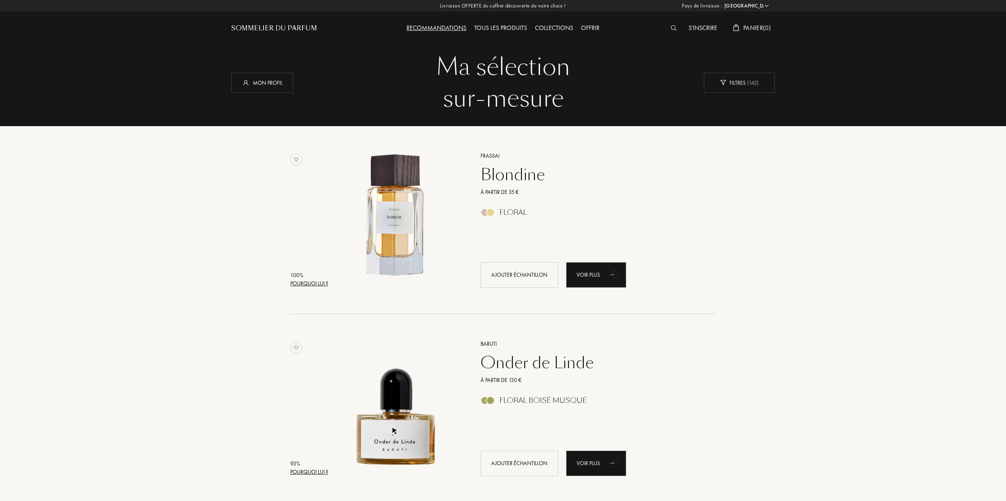
click at [316, 285] on div "Pourquoi lui ?" at bounding box center [309, 283] width 38 height 8
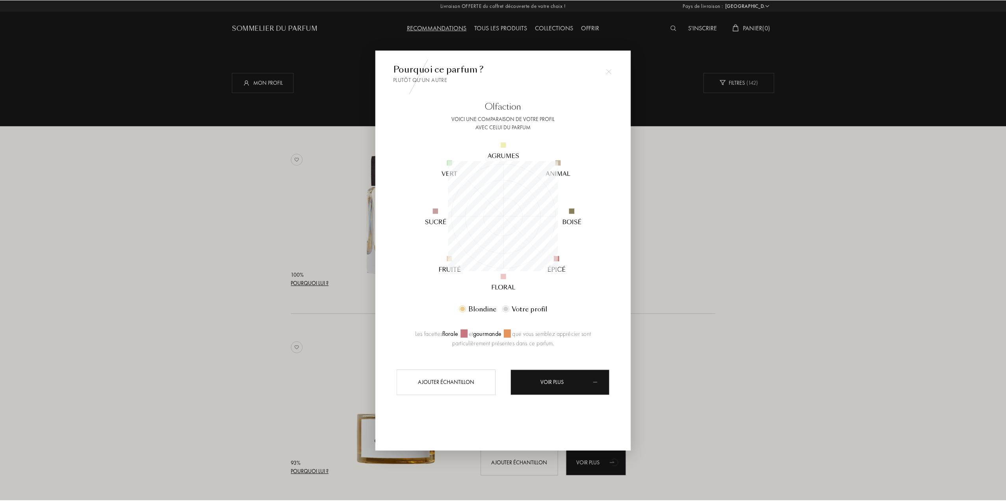
scroll to position [110, 110]
click at [756, 349] on div at bounding box center [504, 250] width 1009 height 501
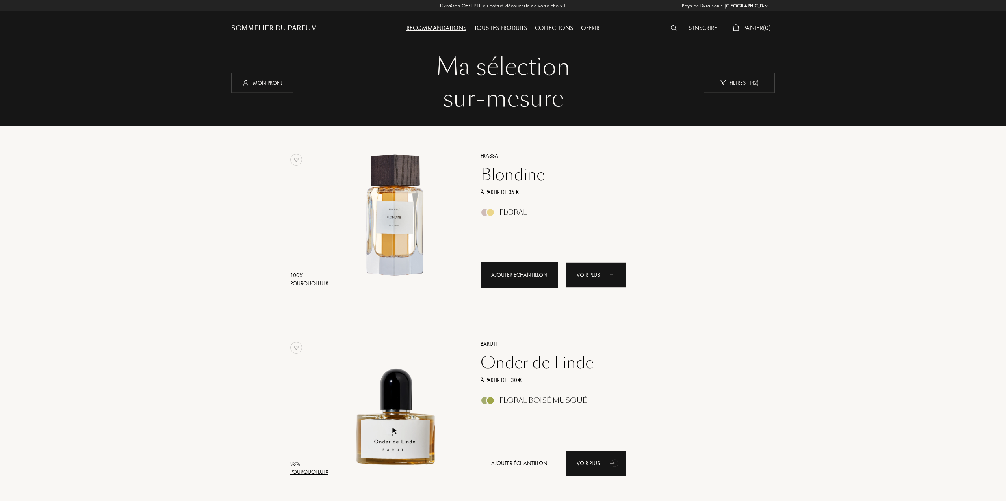
click at [518, 273] on div "Ajouter échantillon" at bounding box center [520, 275] width 78 height 26
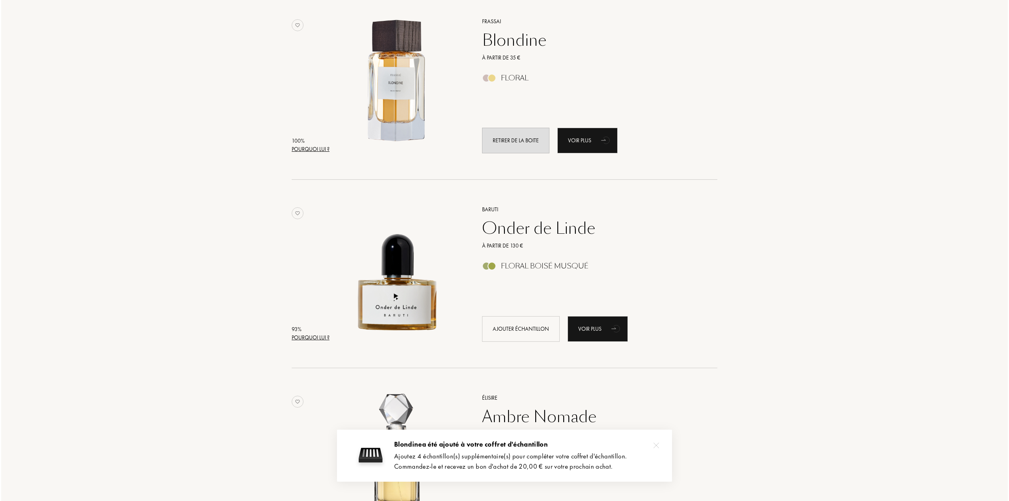
scroll to position [197, 0]
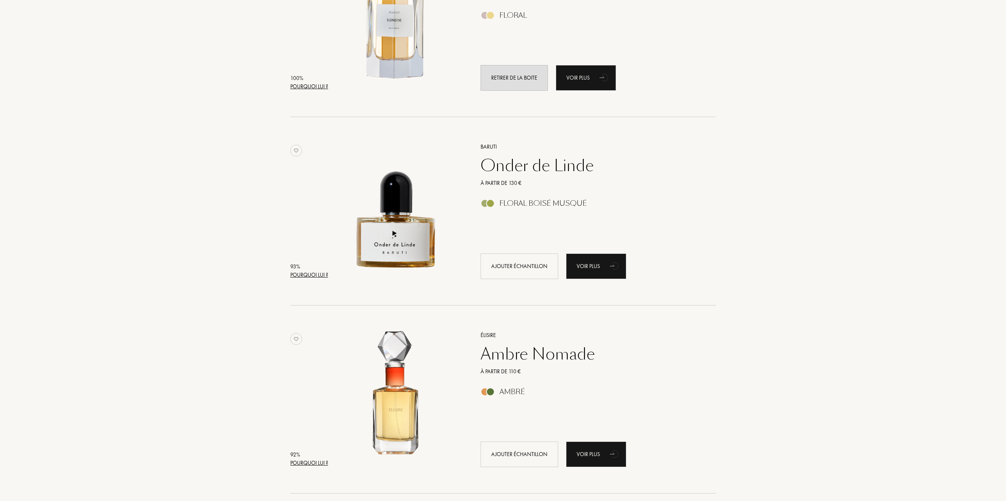
click at [311, 277] on div "Pourquoi lui ?" at bounding box center [309, 275] width 38 height 8
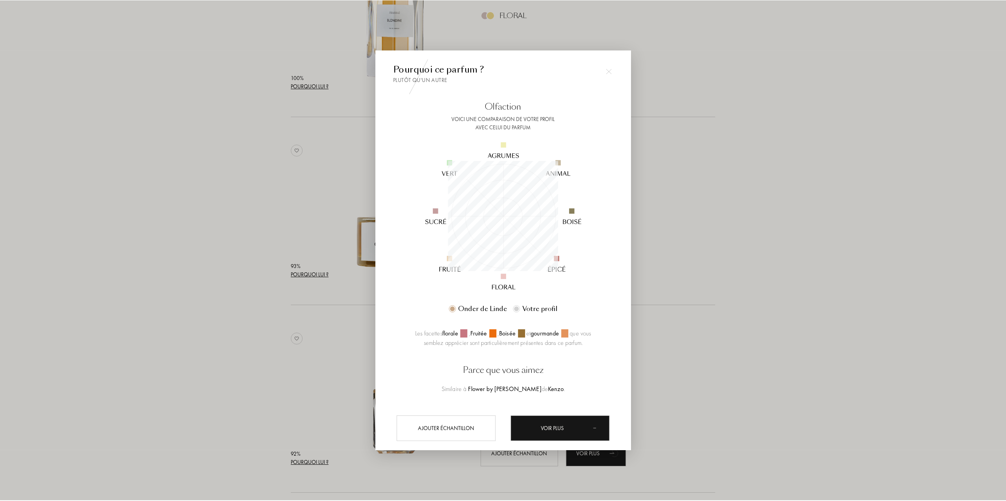
scroll to position [110, 110]
click at [713, 372] on div at bounding box center [504, 250] width 1009 height 501
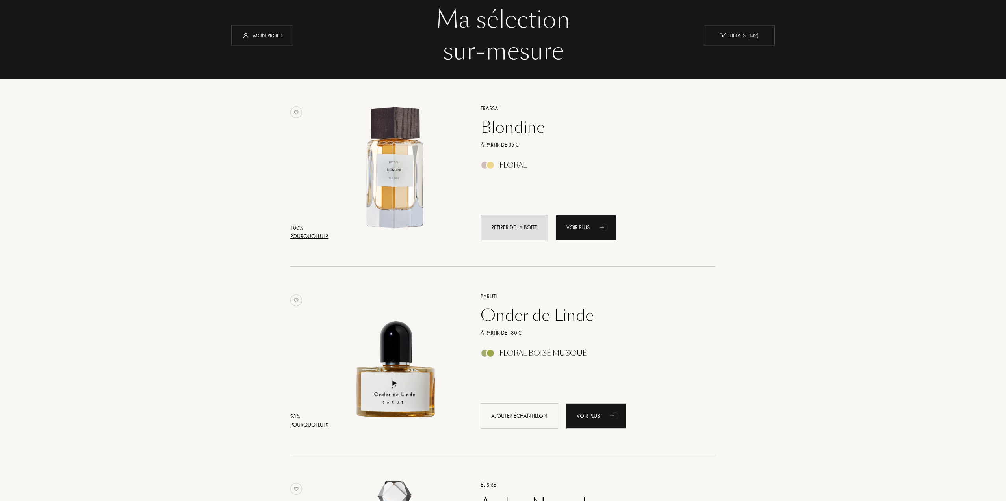
scroll to position [0, 0]
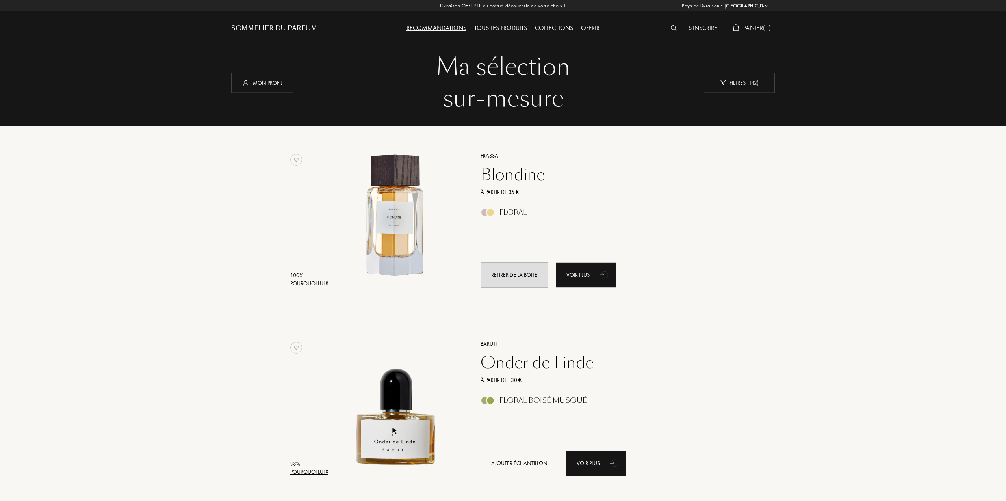
click at [504, 26] on div "Tous les produits" at bounding box center [501, 28] width 61 height 10
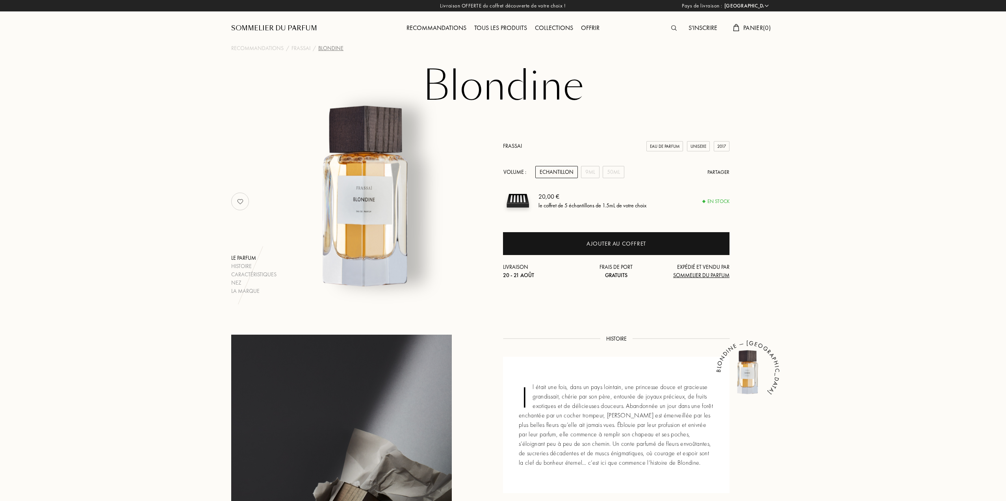
select select "FR"
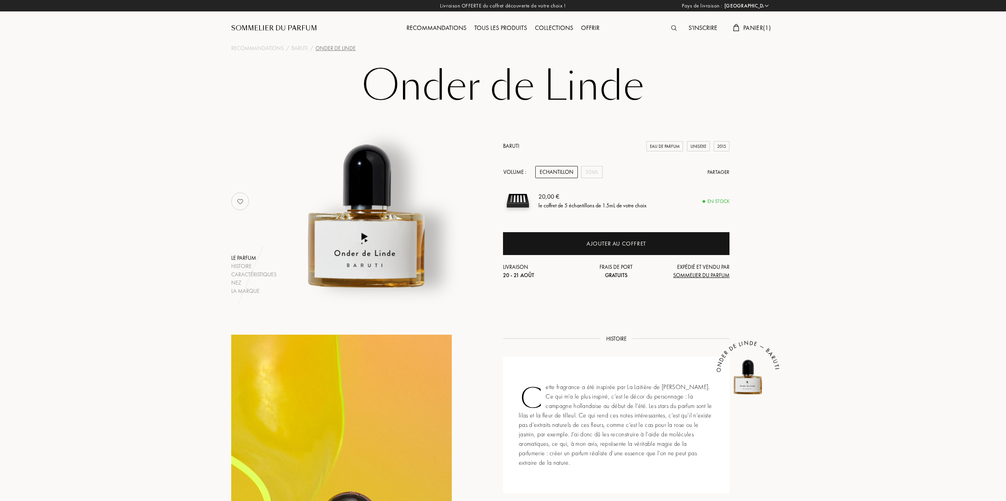
select select "FR"
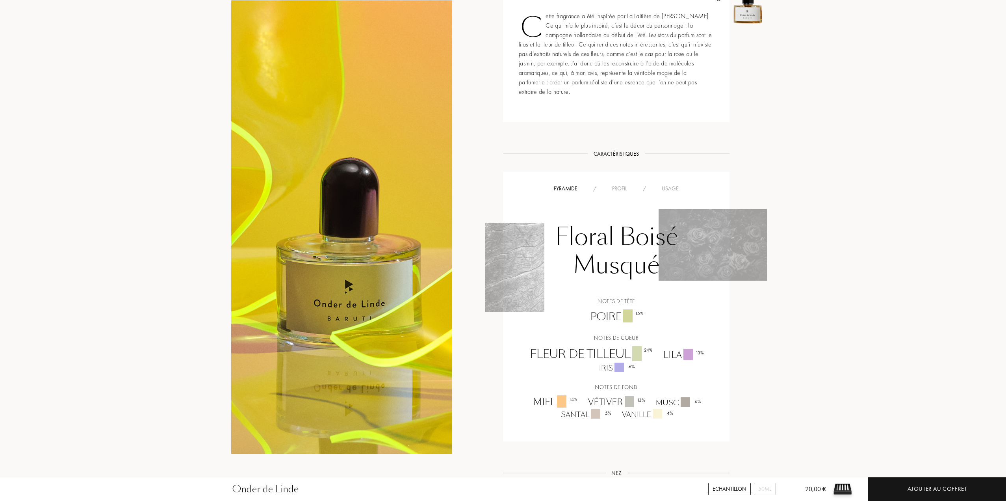
scroll to position [394, 0]
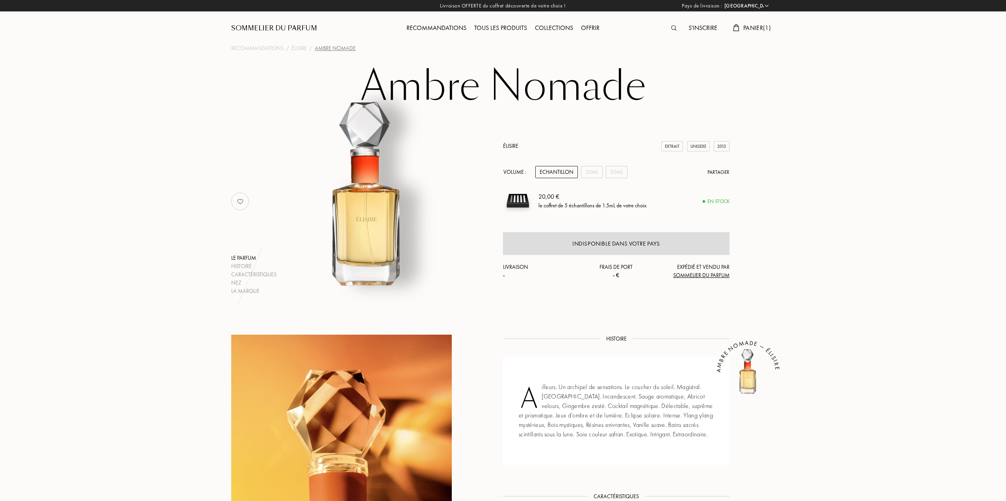
select select "FR"
click at [595, 175] on div "30mL" at bounding box center [592, 172] width 22 height 12
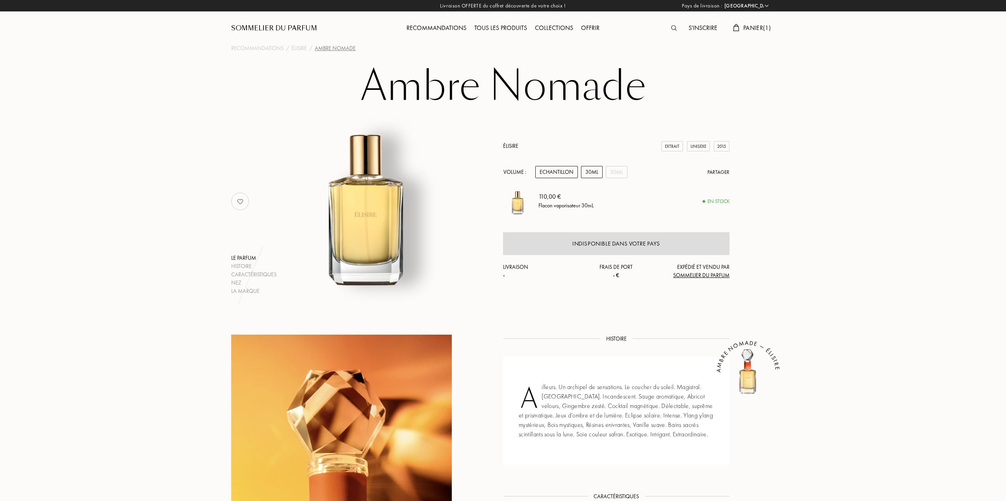
click at [558, 170] on div "Echantillon" at bounding box center [557, 172] width 43 height 12
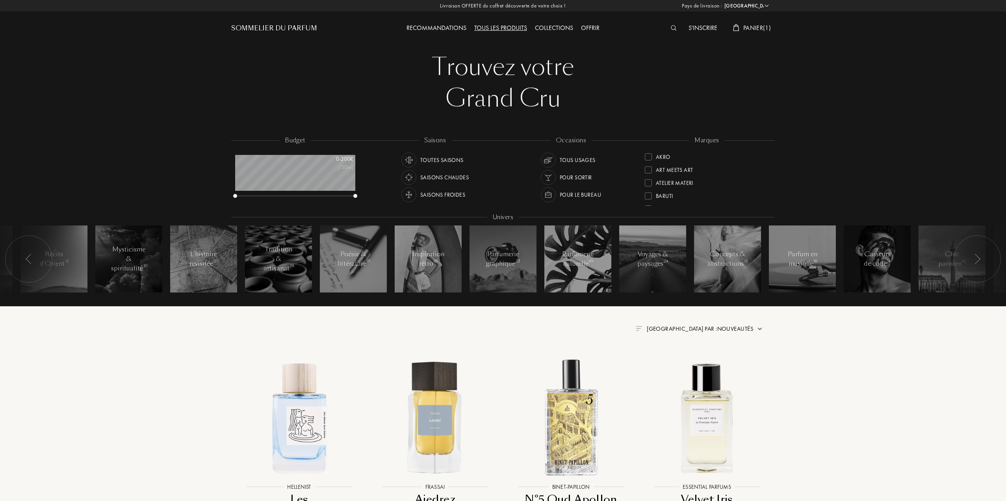
select select "FR"
click at [651, 194] on div at bounding box center [648, 195] width 7 height 7
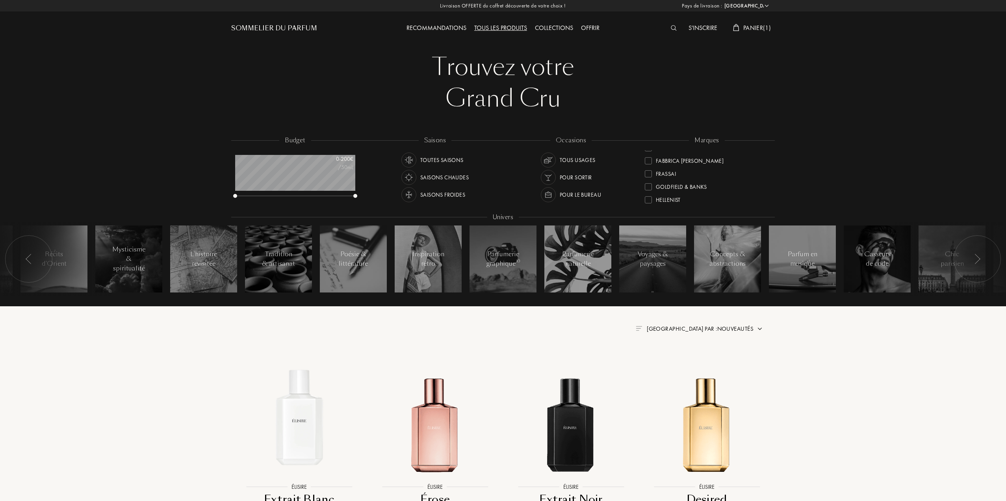
scroll to position [118, 0]
click at [670, 182] on div "Hellenist" at bounding box center [668, 180] width 25 height 11
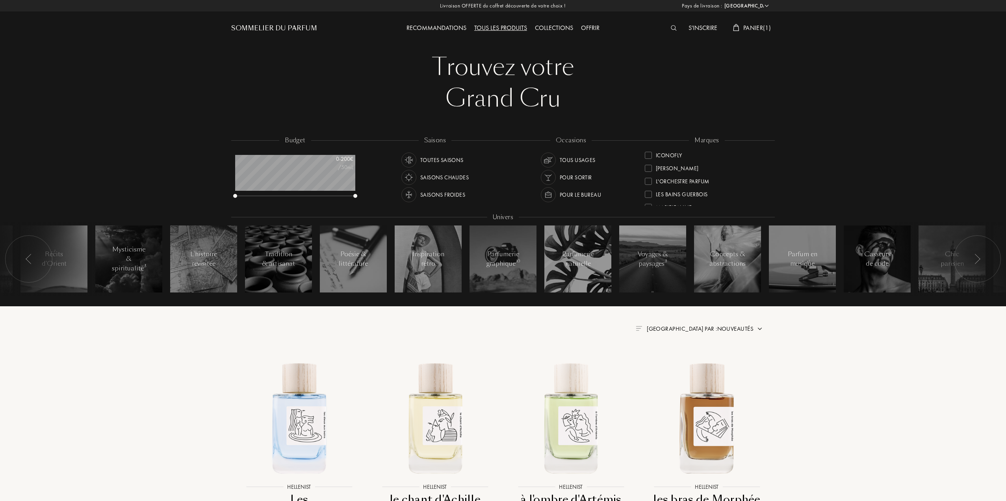
scroll to position [197, 0]
click at [675, 194] on div "Olibanum" at bounding box center [670, 192] width 28 height 11
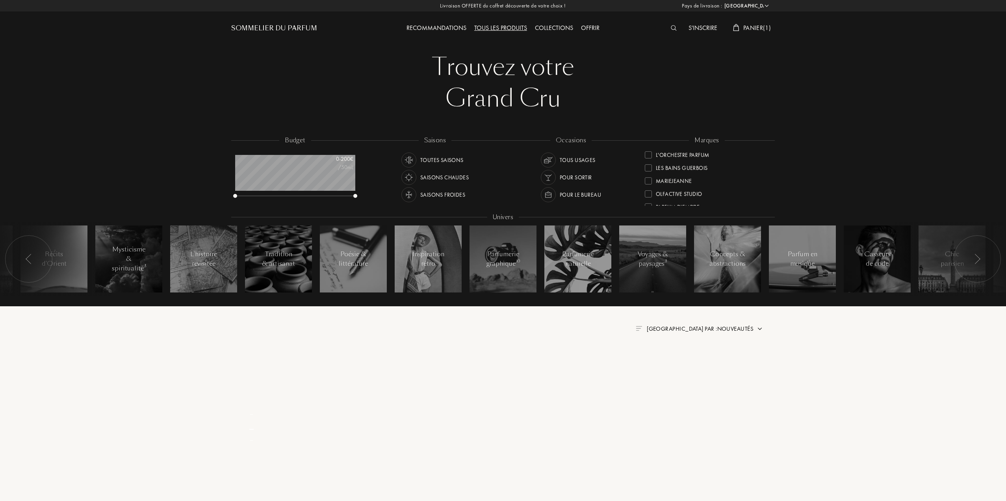
scroll to position [0, 0]
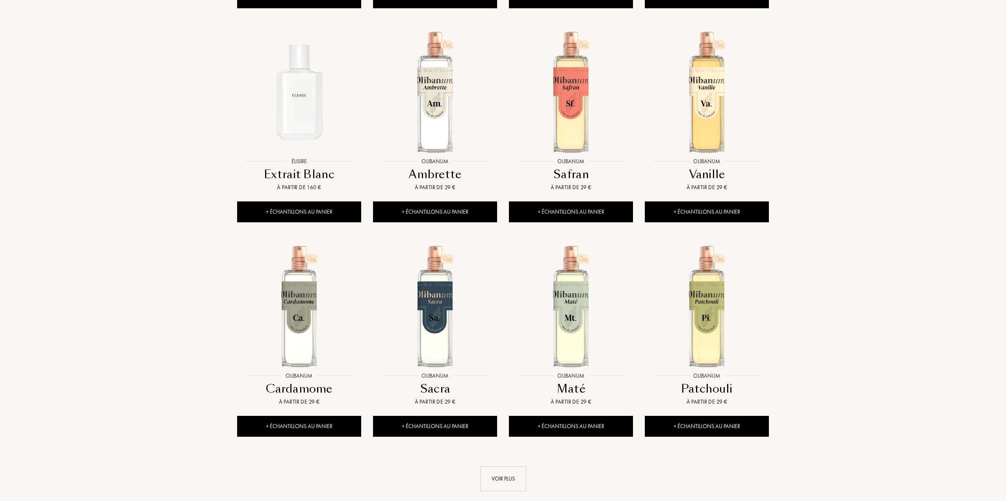
scroll to position [591, 0]
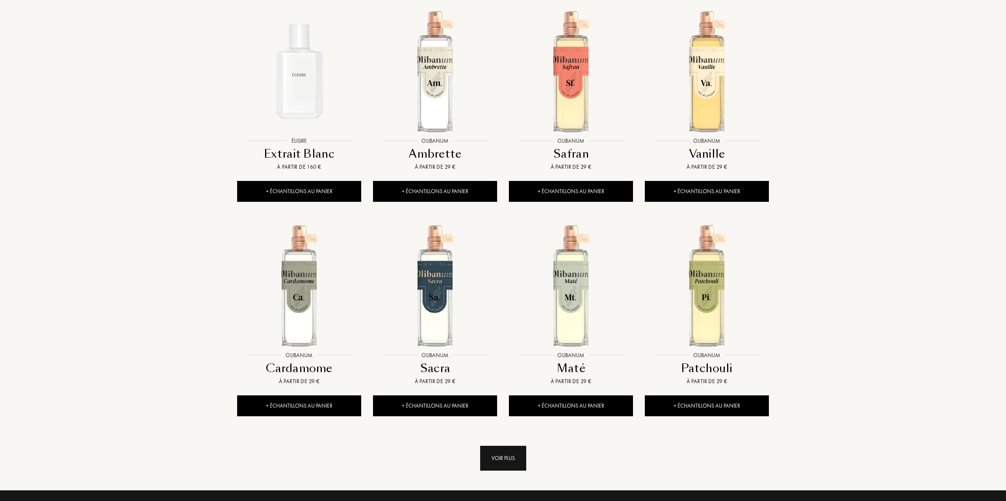
click at [510, 446] on div "Voir plus" at bounding box center [503, 458] width 46 height 25
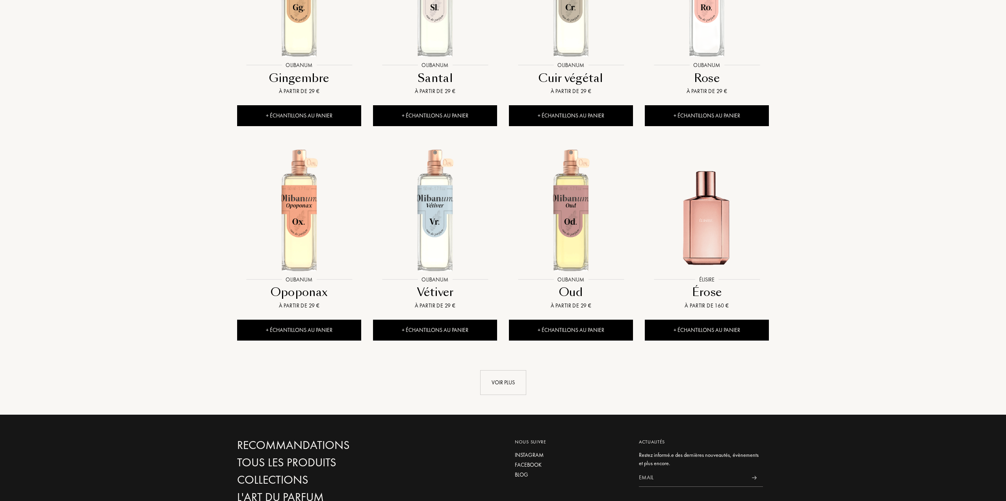
scroll to position [1340, 0]
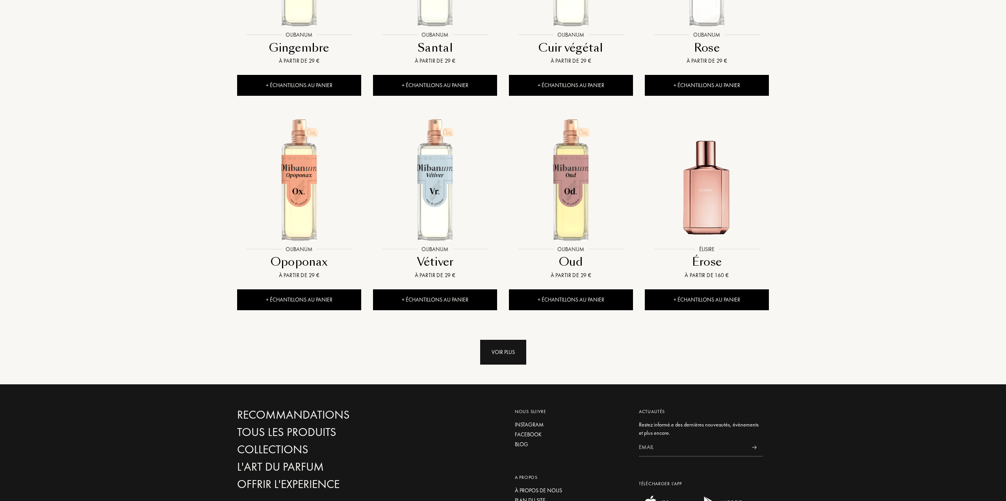
click at [502, 340] on div "Voir plus" at bounding box center [503, 352] width 46 height 25
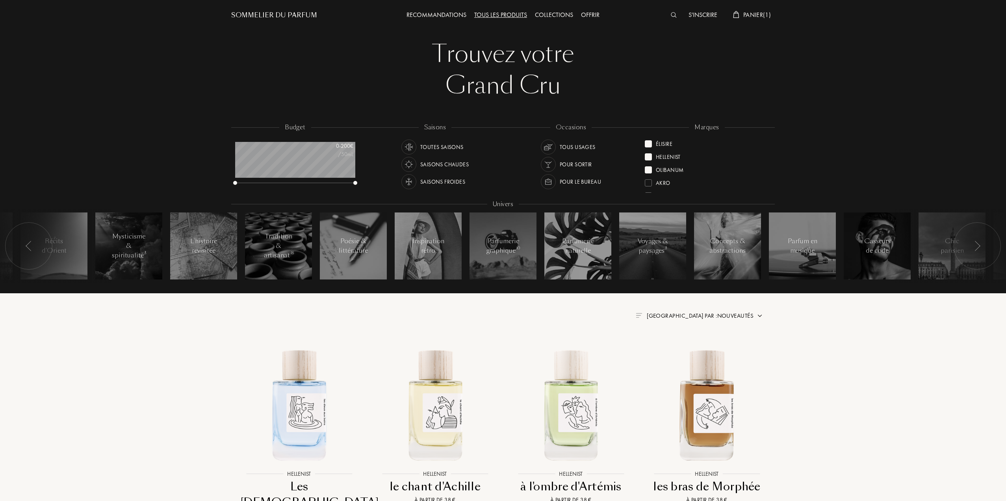
scroll to position [0, 0]
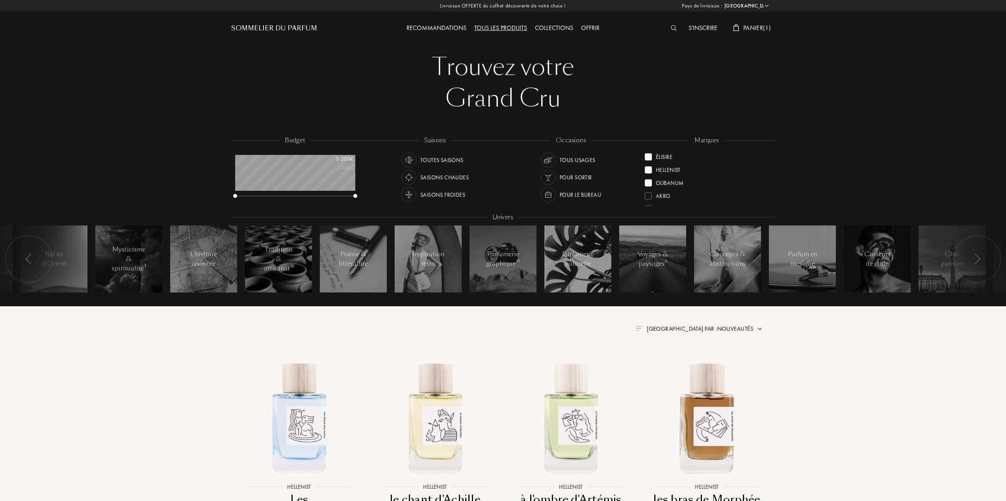
click at [648, 182] on div at bounding box center [648, 182] width 7 height 7
click at [651, 168] on div at bounding box center [648, 169] width 7 height 7
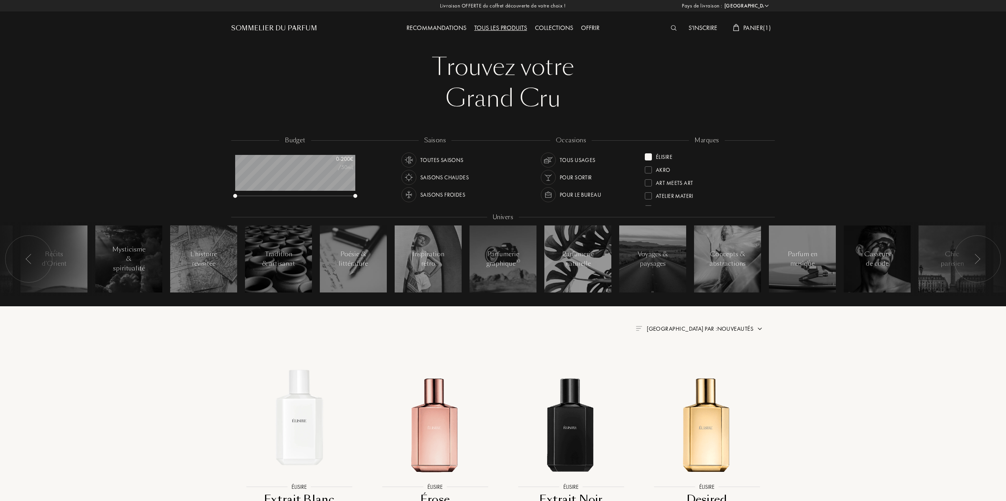
click at [649, 156] on div at bounding box center [648, 156] width 7 height 7
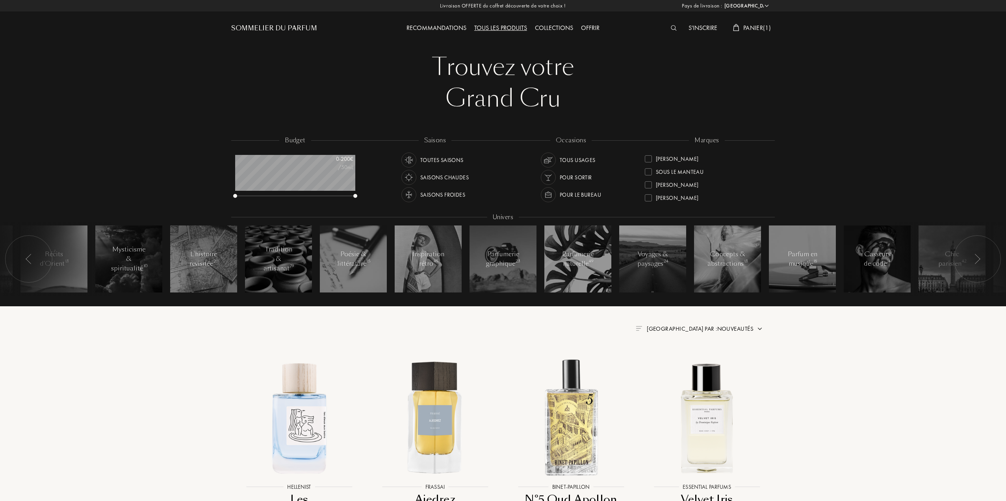
scroll to position [286, 0]
click at [697, 182] on div "Sylvaine Delacourte" at bounding box center [677, 181] width 43 height 11
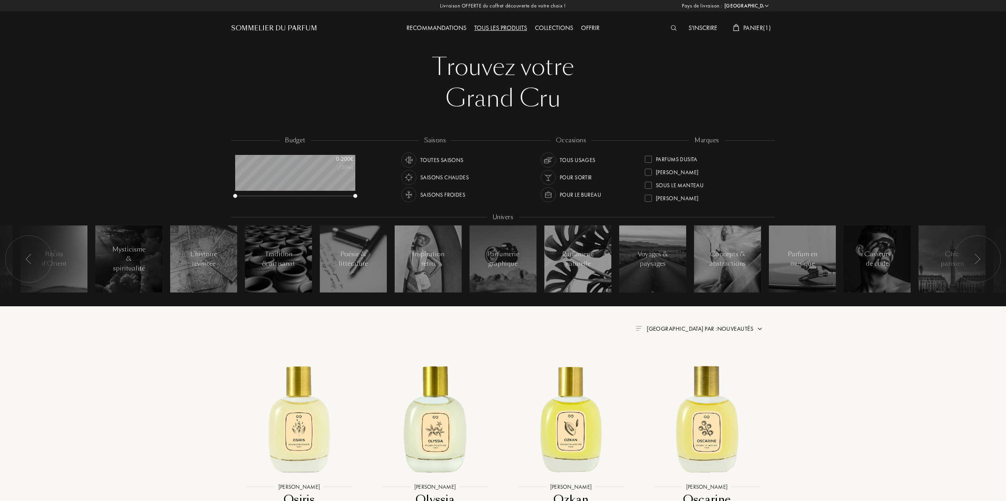
scroll to position [286, 0]
click at [677, 169] on div "Sora Dora" at bounding box center [677, 168] width 43 height 11
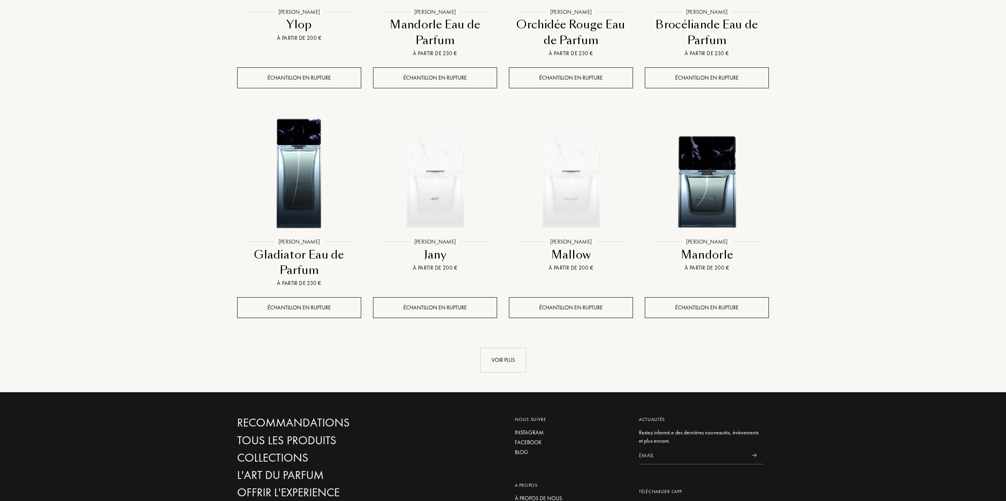
scroll to position [709, 0]
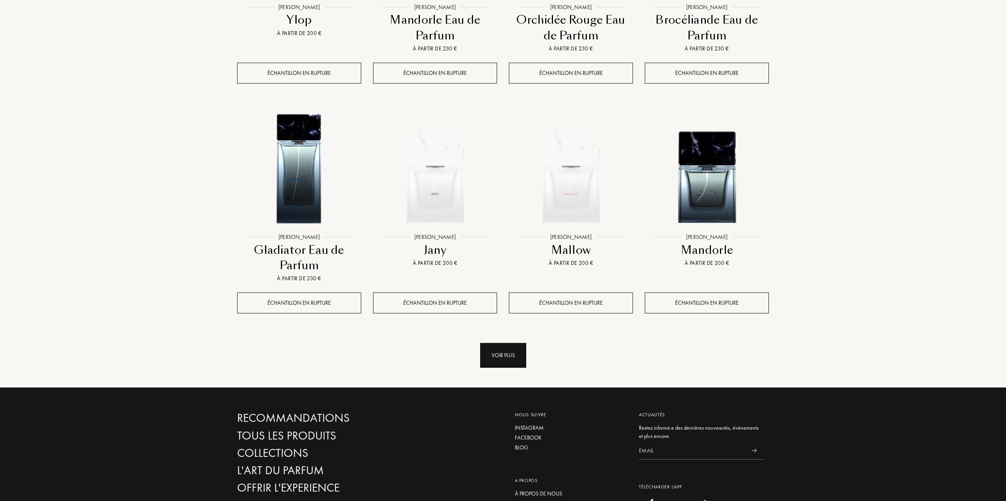
click at [509, 351] on div "Voir plus" at bounding box center [503, 355] width 46 height 25
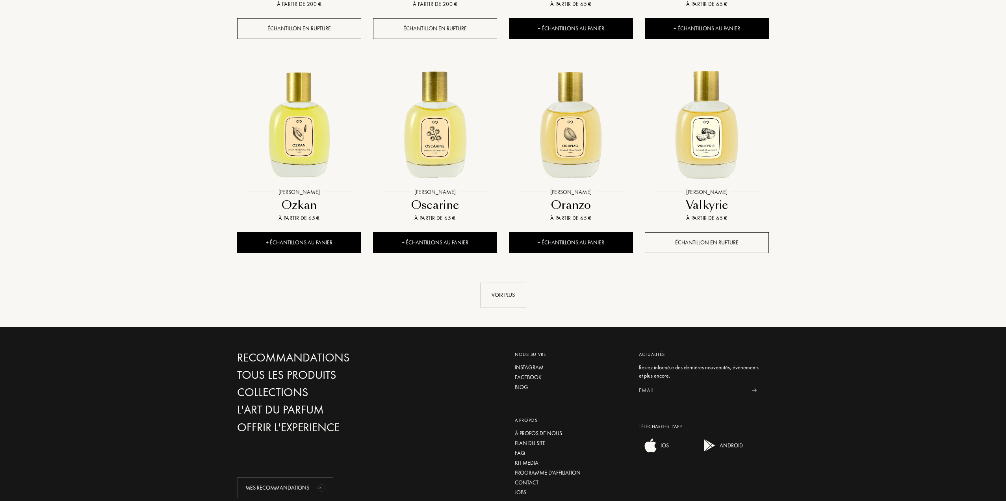
scroll to position [1419, 0]
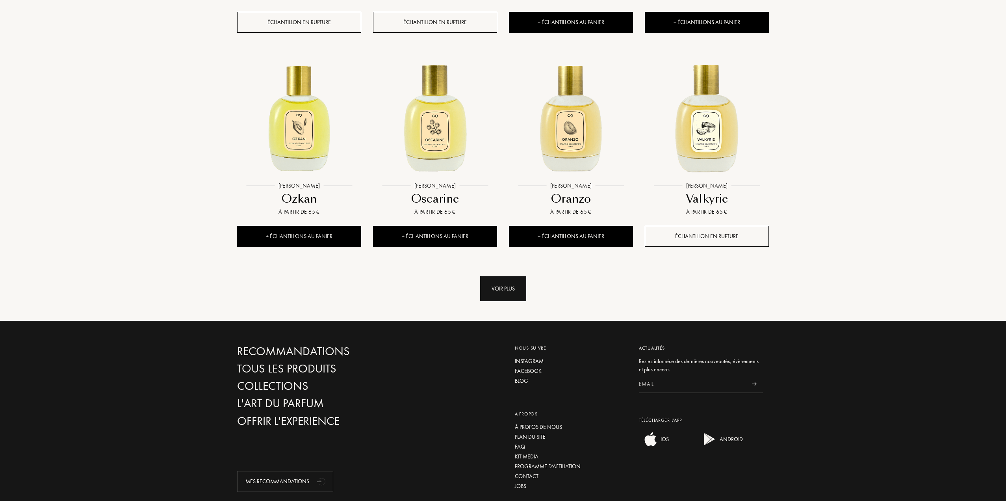
click at [513, 288] on div "Voir plus" at bounding box center [503, 288] width 46 height 25
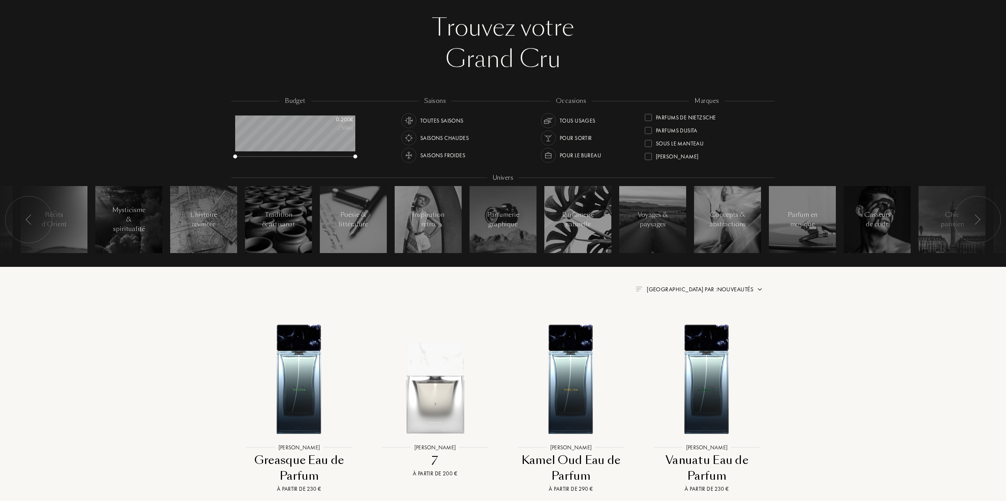
scroll to position [0, 0]
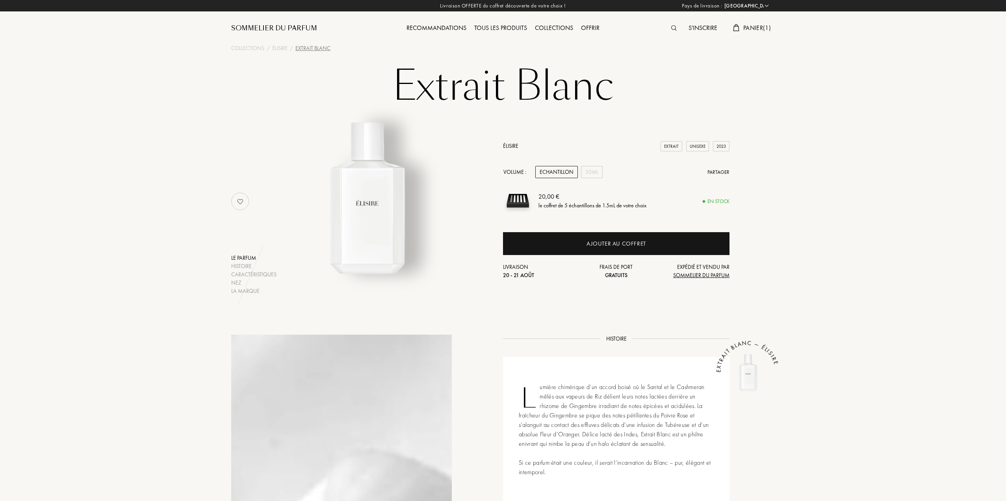
select select "FR"
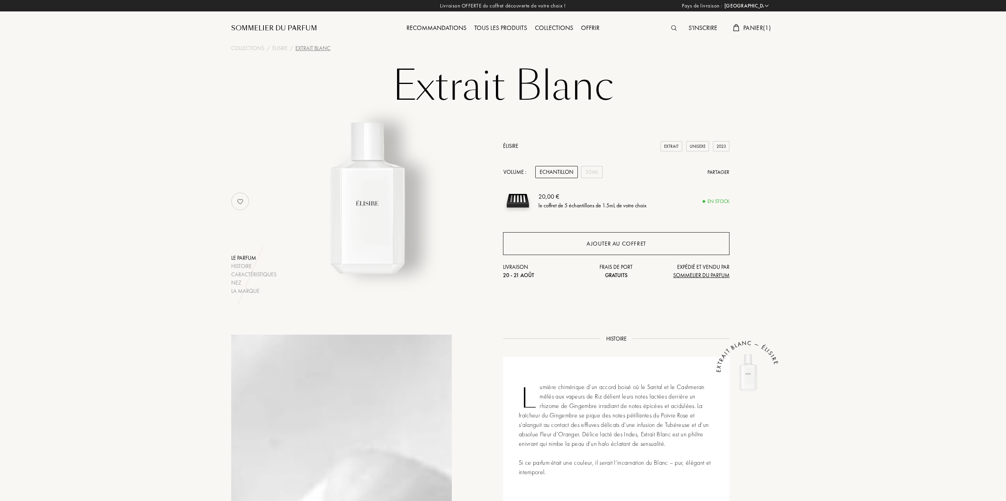
click at [636, 244] on div "Ajouter au coffret" at bounding box center [617, 243] width 60 height 9
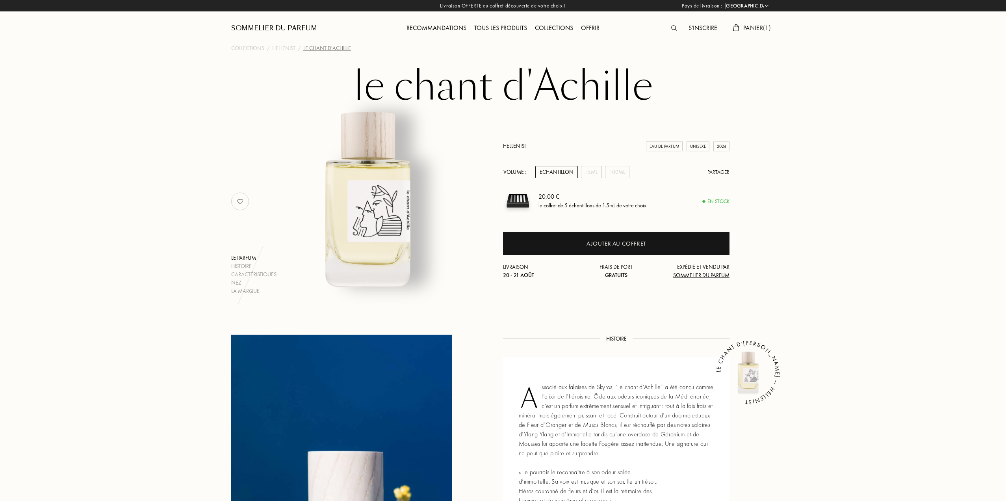
select select "FR"
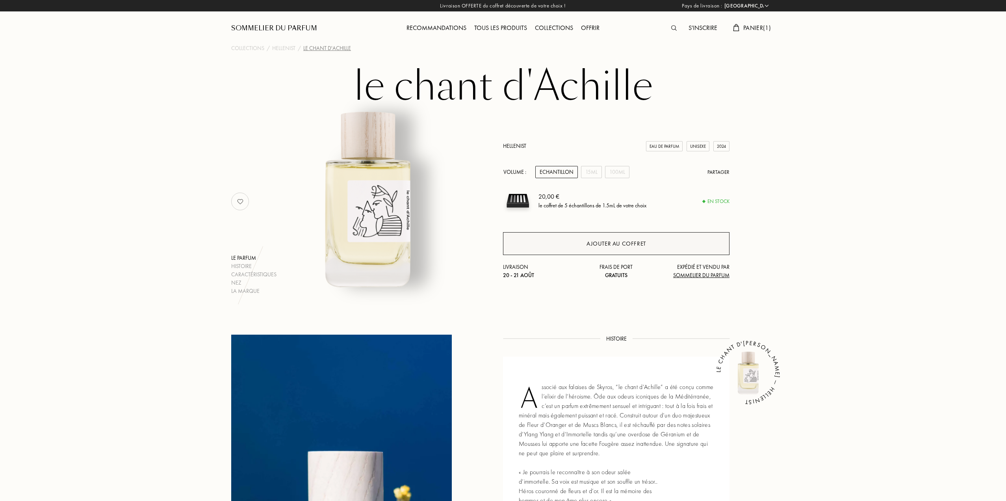
click at [603, 240] on div "Ajouter au coffret" at bounding box center [617, 243] width 60 height 9
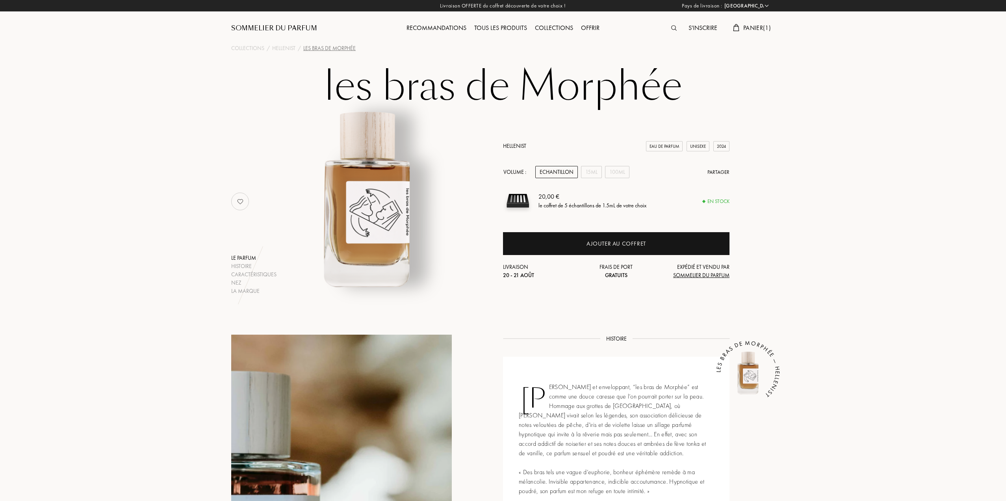
select select "FR"
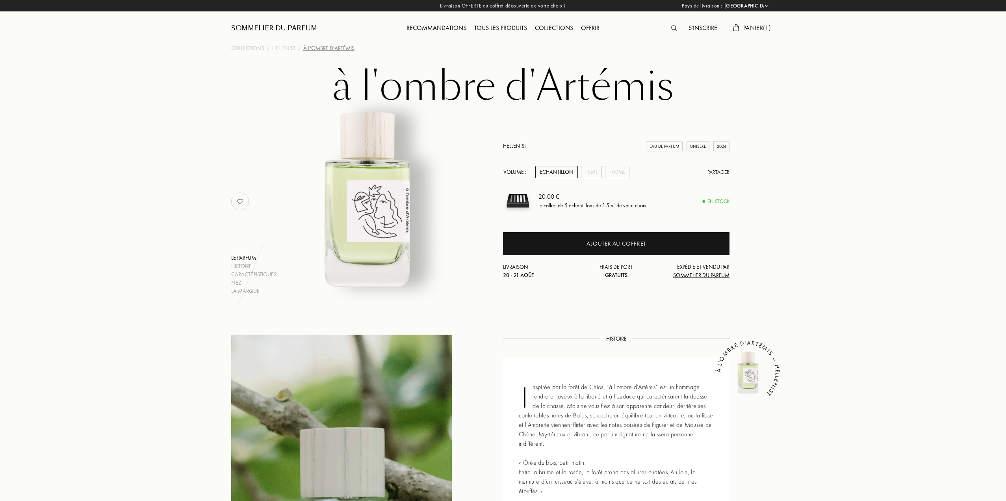
select select "FR"
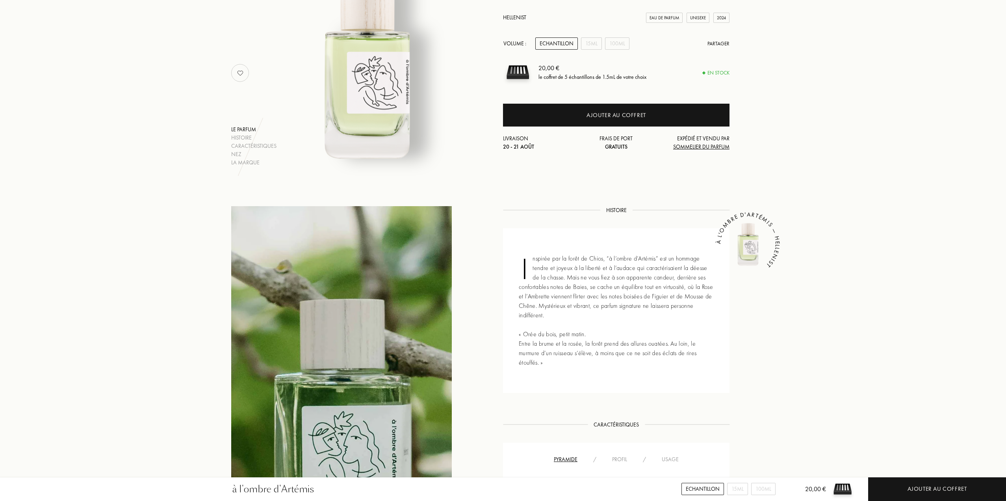
scroll to position [118, 0]
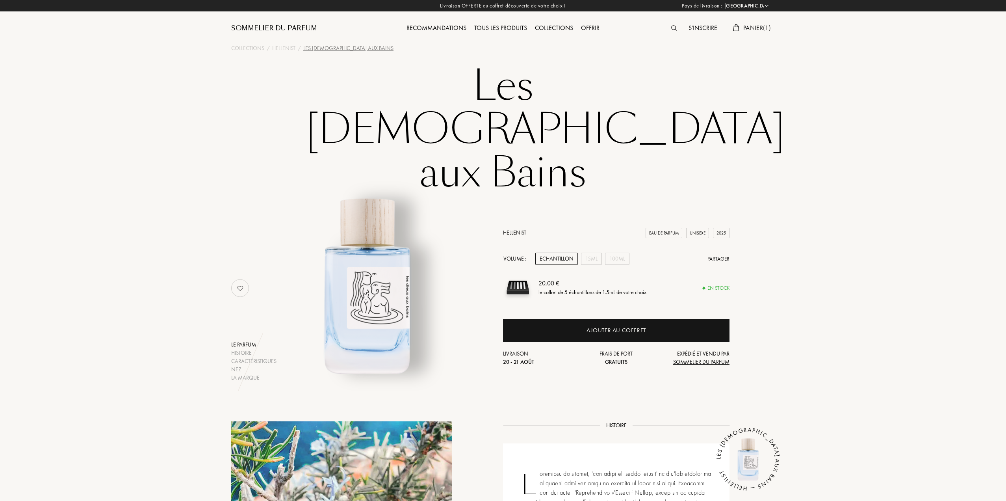
select select "FR"
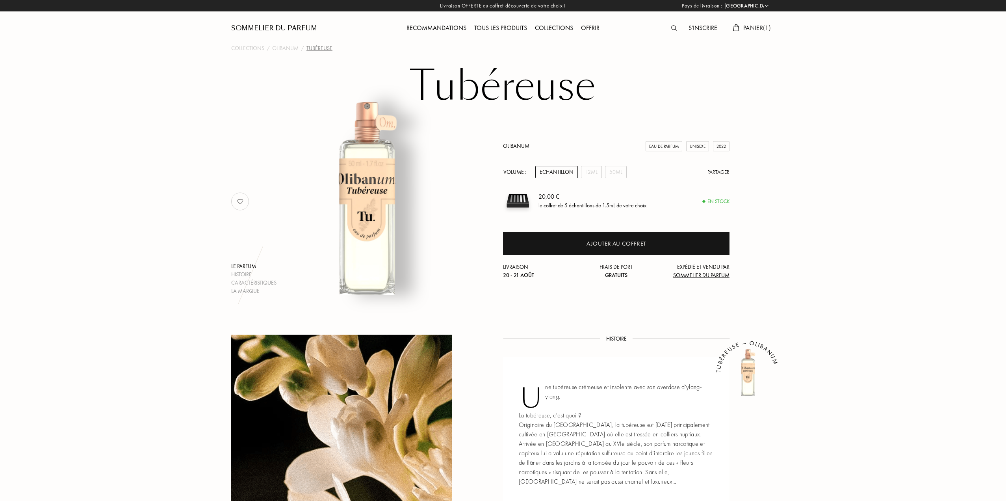
select select "FR"
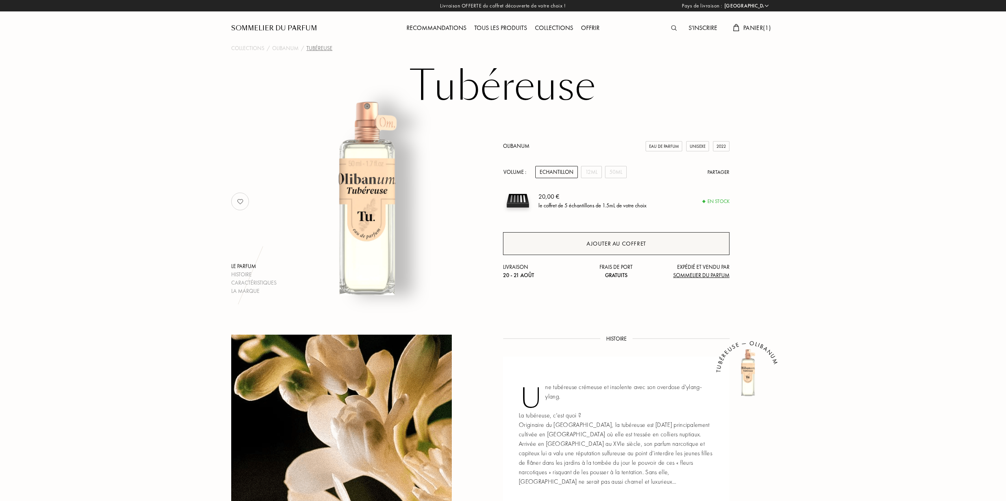
click at [622, 244] on div "Ajouter au coffret" at bounding box center [617, 243] width 60 height 9
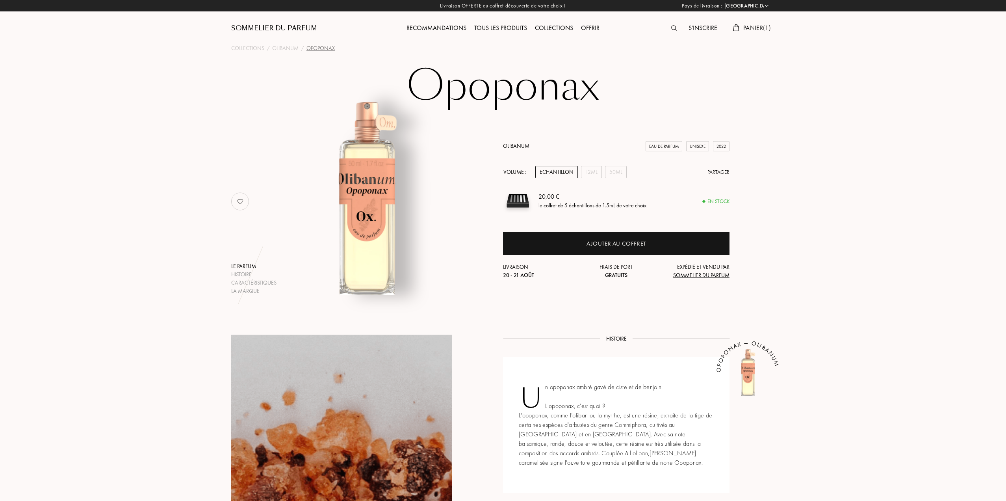
select select "FR"
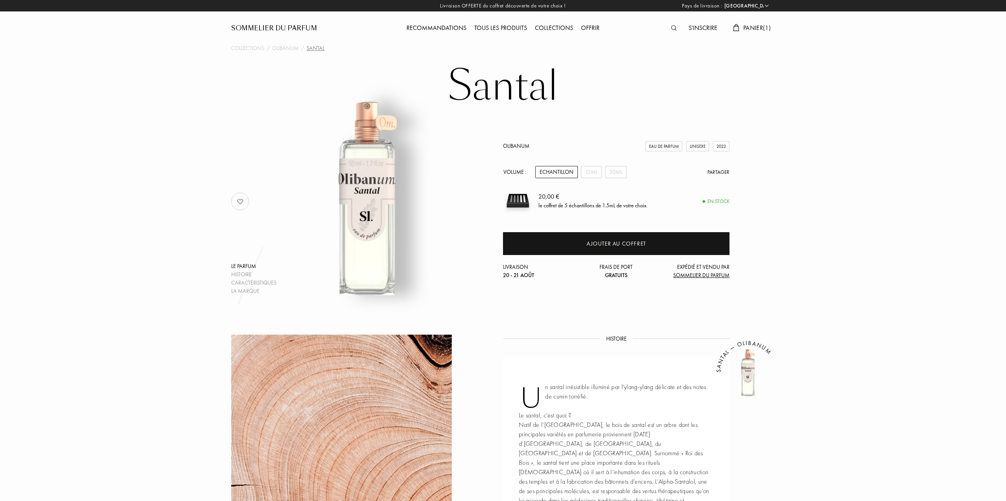
select select "FR"
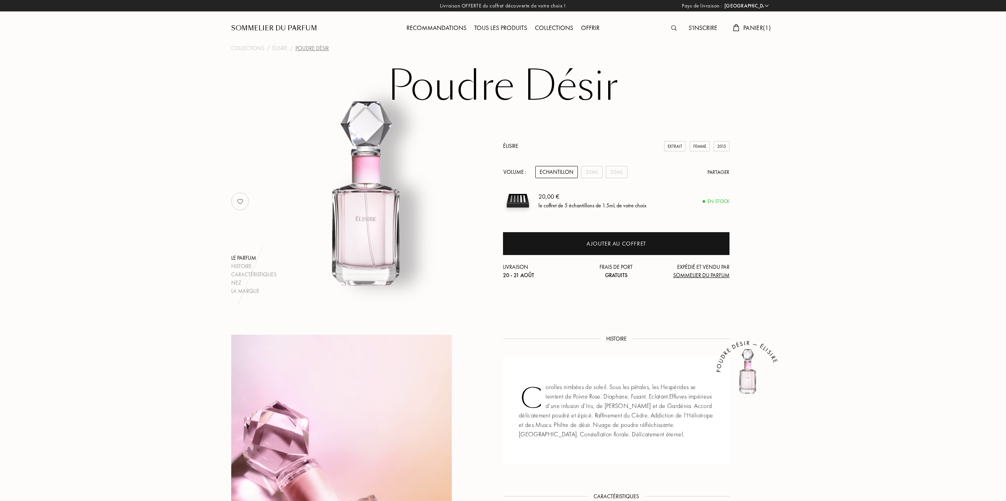
select select "FR"
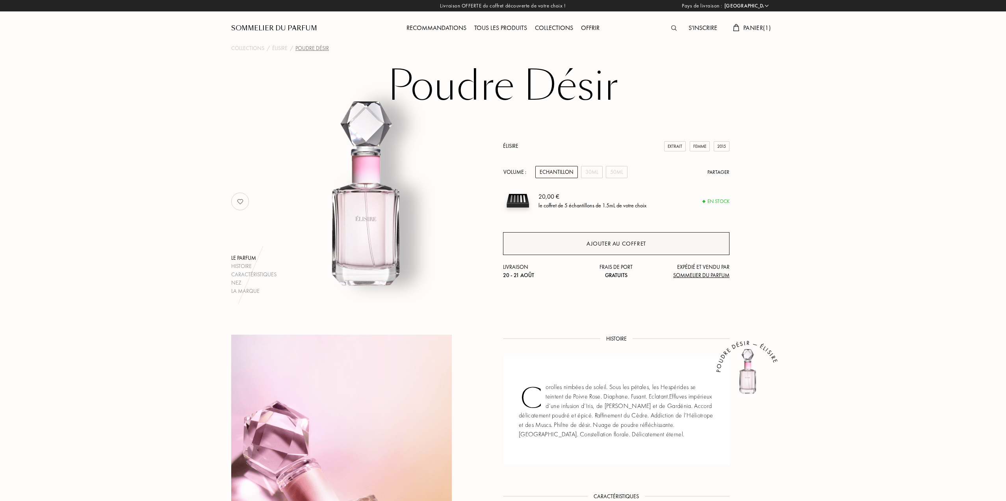
click at [632, 245] on div "Ajouter au coffret" at bounding box center [617, 243] width 60 height 9
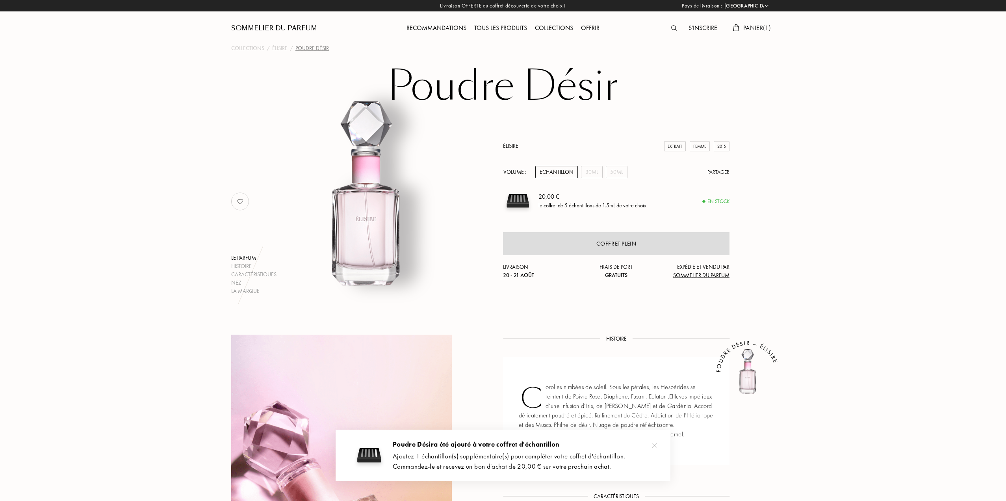
click at [745, 27] on span "Panier ( 1 )" at bounding box center [758, 28] width 28 height 8
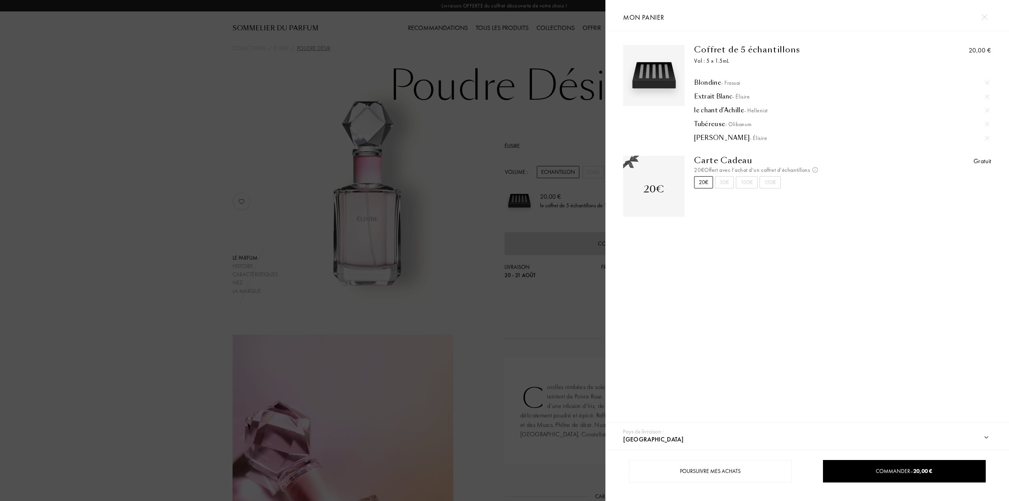
click at [590, 54] on div at bounding box center [302, 250] width 605 height 501
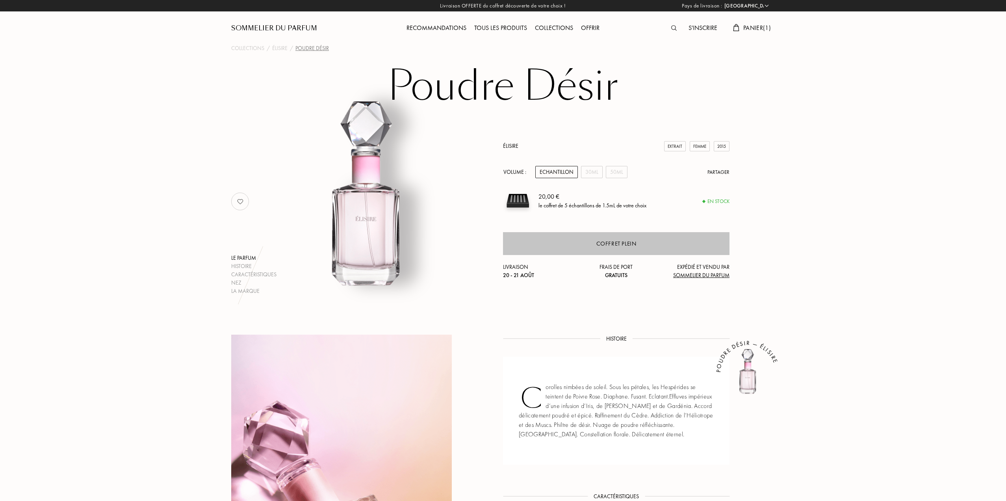
click at [616, 245] on div "Coffret plein" at bounding box center [617, 243] width 40 height 9
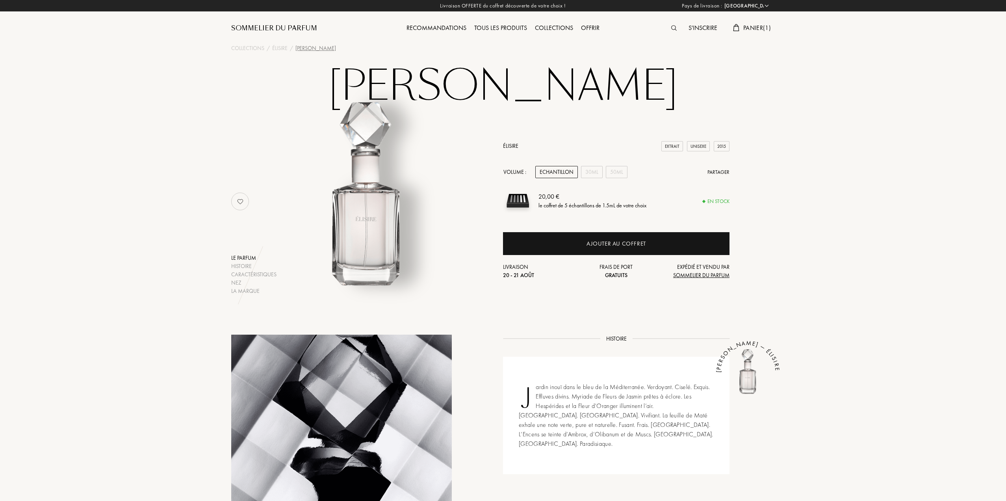
select select "FR"
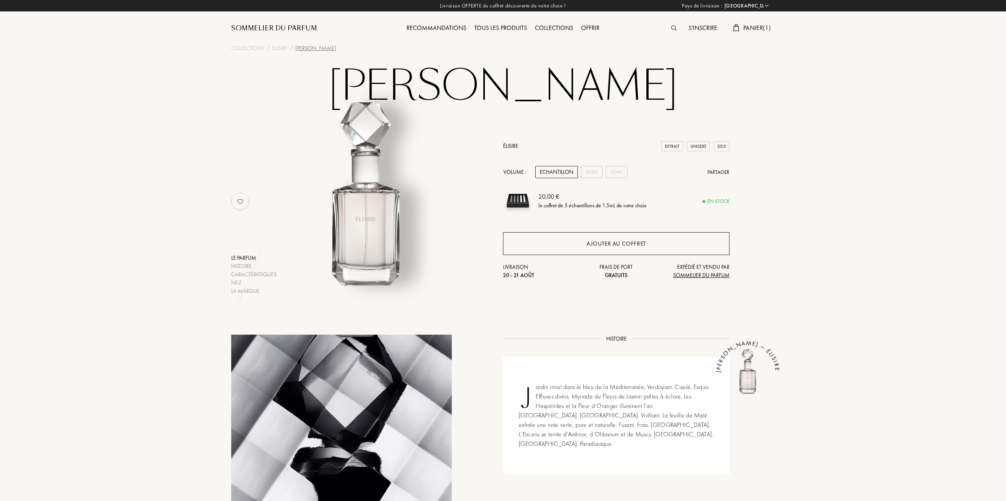
click at [580, 242] on div "Ajouter au coffret" at bounding box center [616, 243] width 227 height 23
drag, startPoint x: 761, startPoint y: 69, endPoint x: 772, endPoint y: 18, distance: 52.4
click at [750, 27] on span "Panier ( 1 )" at bounding box center [758, 28] width 28 height 8
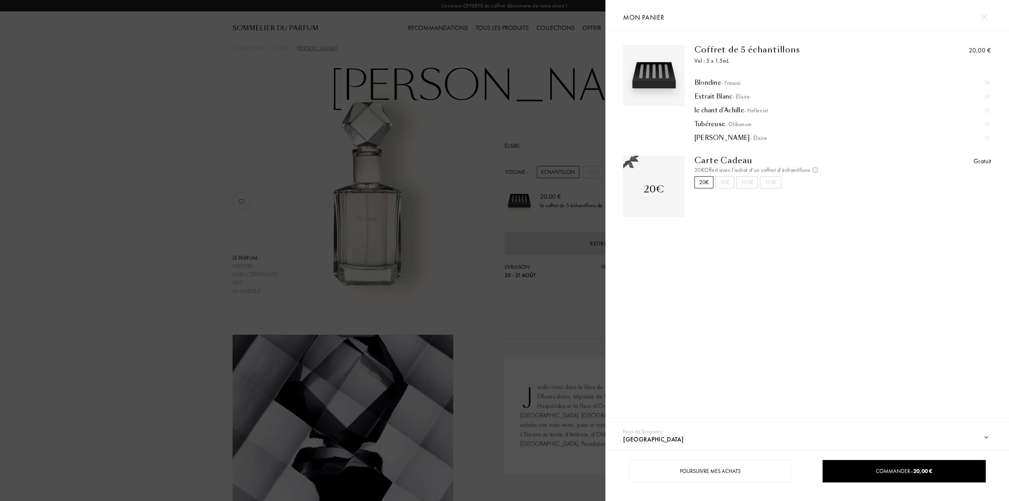
click at [541, 119] on div at bounding box center [302, 250] width 605 height 501
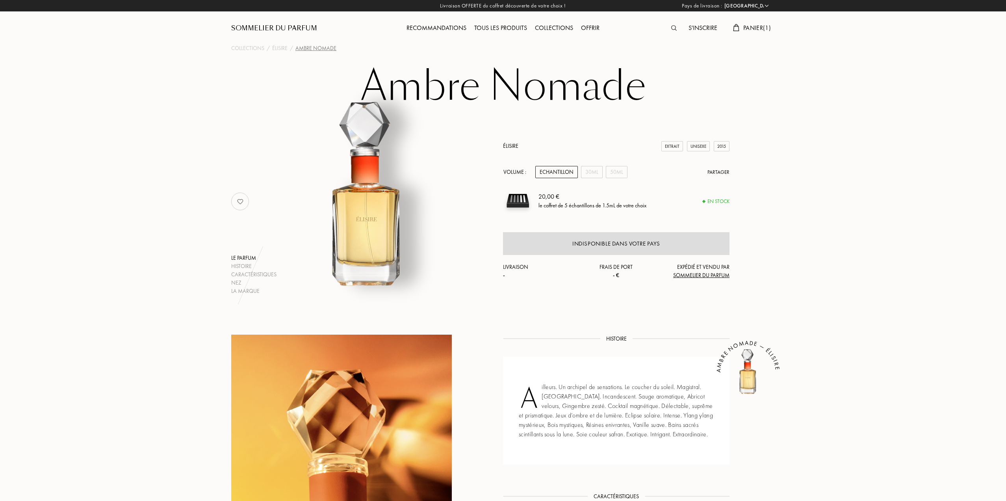
select select "FR"
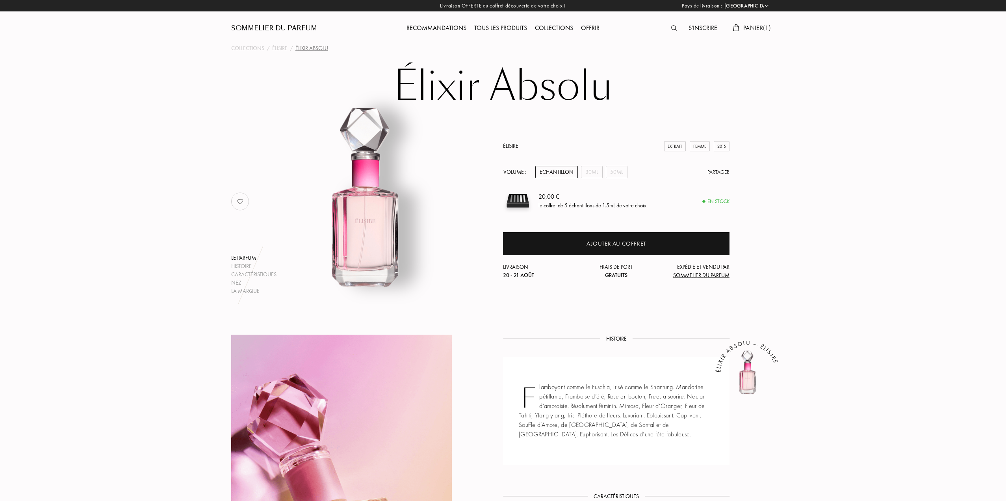
select select "FR"
